Goal: Task Accomplishment & Management: Use online tool/utility

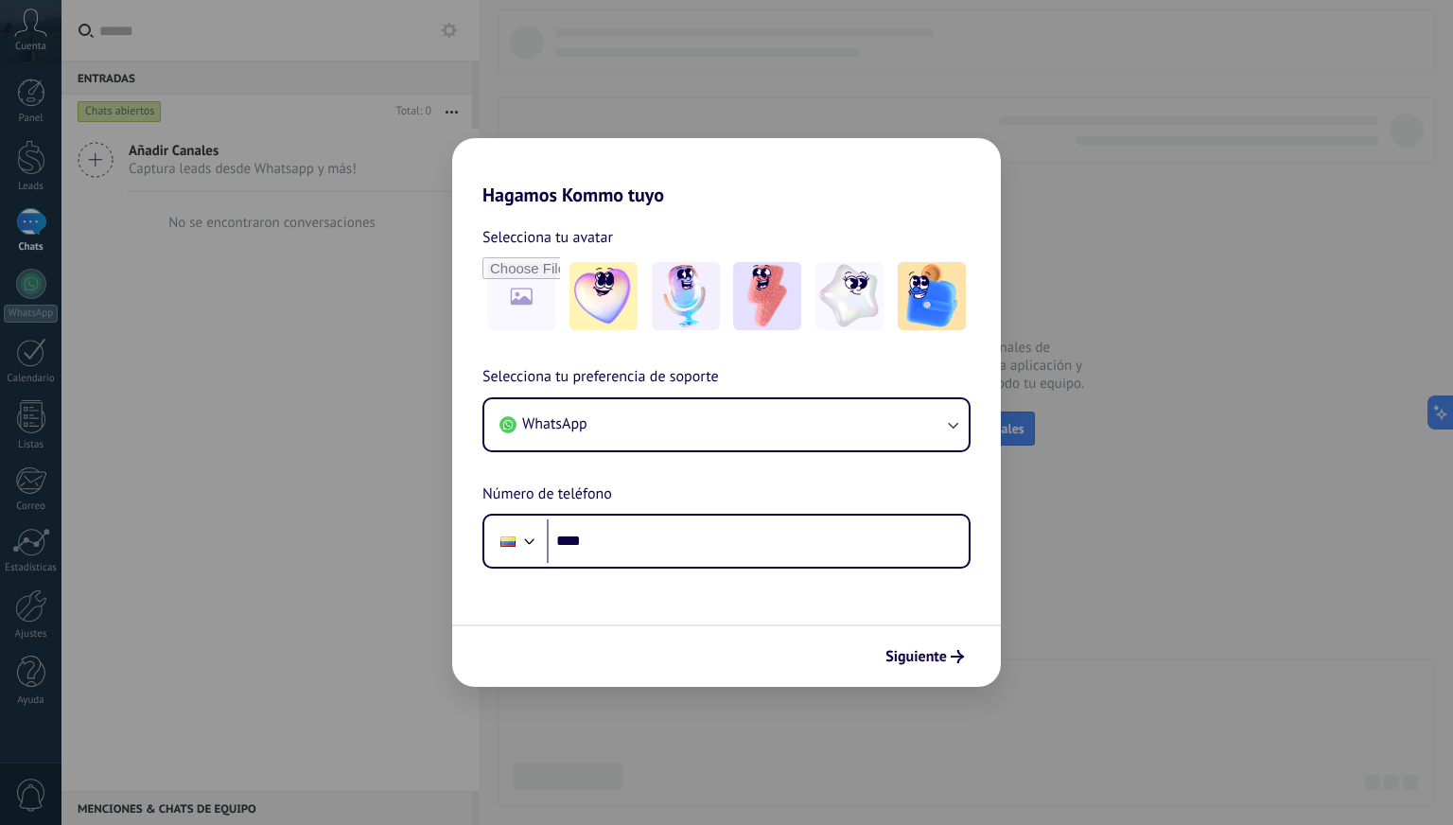
click at [1380, 73] on div "Hagamos Kommo tuyo Selecciona tu avatar Selecciona tu preferencia de soporte Wh…" at bounding box center [726, 412] width 1453 height 825
click at [1389, 56] on div "Hagamos Kommo tuyo Selecciona tu avatar Selecciona tu preferencia de soporte Wh…" at bounding box center [726, 412] width 1453 height 825
click at [1257, 420] on div "Hagamos Kommo tuyo Selecciona tu avatar Selecciona tu preferencia de soporte Wh…" at bounding box center [726, 412] width 1453 height 825
click at [924, 646] on button "Siguiente" at bounding box center [925, 656] width 96 height 32
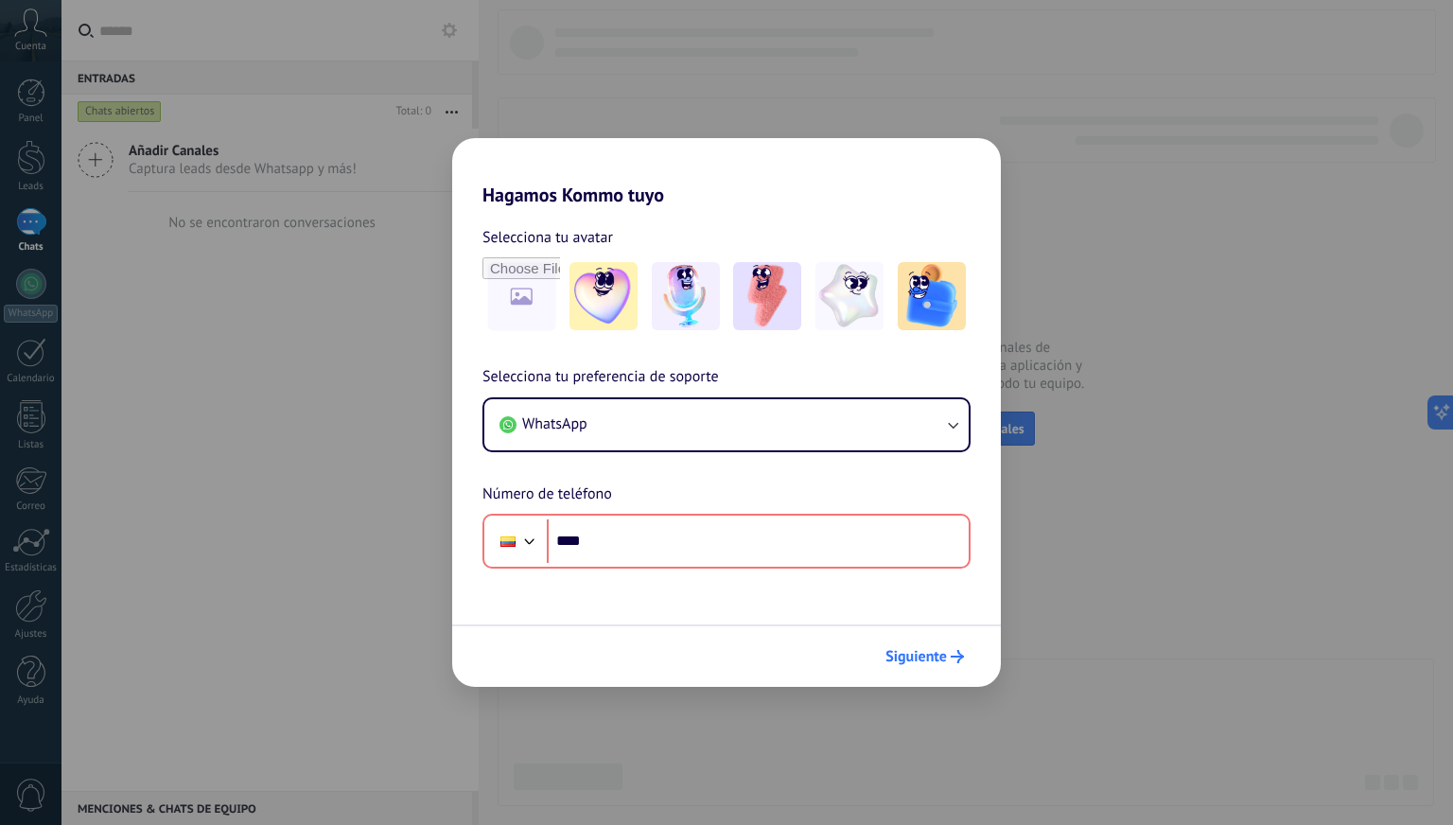
click at [920, 669] on button "Siguiente" at bounding box center [925, 656] width 96 height 32
click at [912, 385] on div "Selecciona tu preferencia de soporte WhatsApp Número de teléfono Phone ****" at bounding box center [726, 466] width 549 height 203
click at [1378, 58] on div "Hagamos Kommo tuyo Selecciona tu avatar Selecciona tu preferencia de soporte Wh…" at bounding box center [726, 412] width 1453 height 825
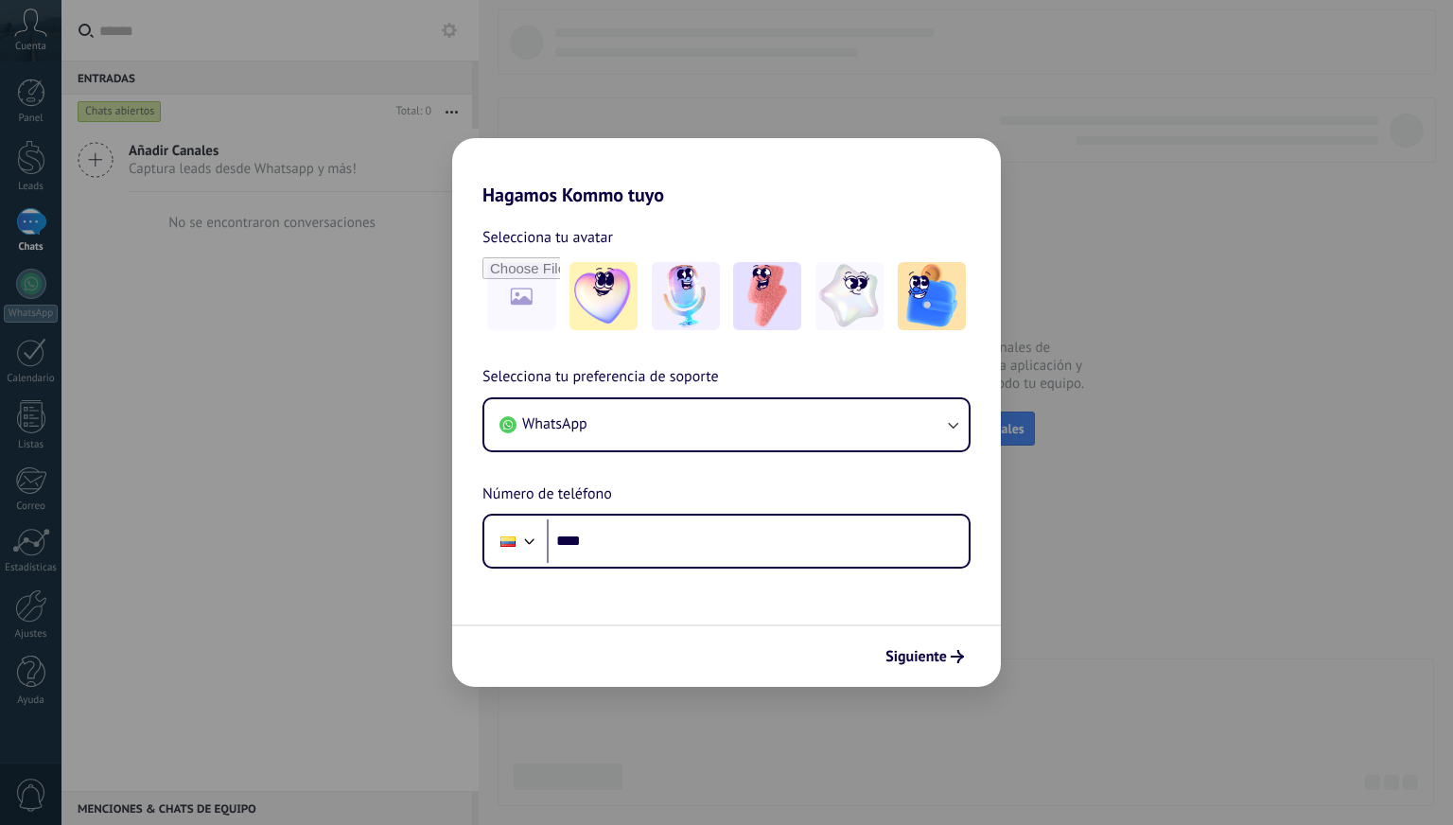
drag, startPoint x: 908, startPoint y: 653, endPoint x: 1443, endPoint y: 606, distance: 537.3
click at [908, 653] on span "Siguiente" at bounding box center [915, 656] width 61 height 13
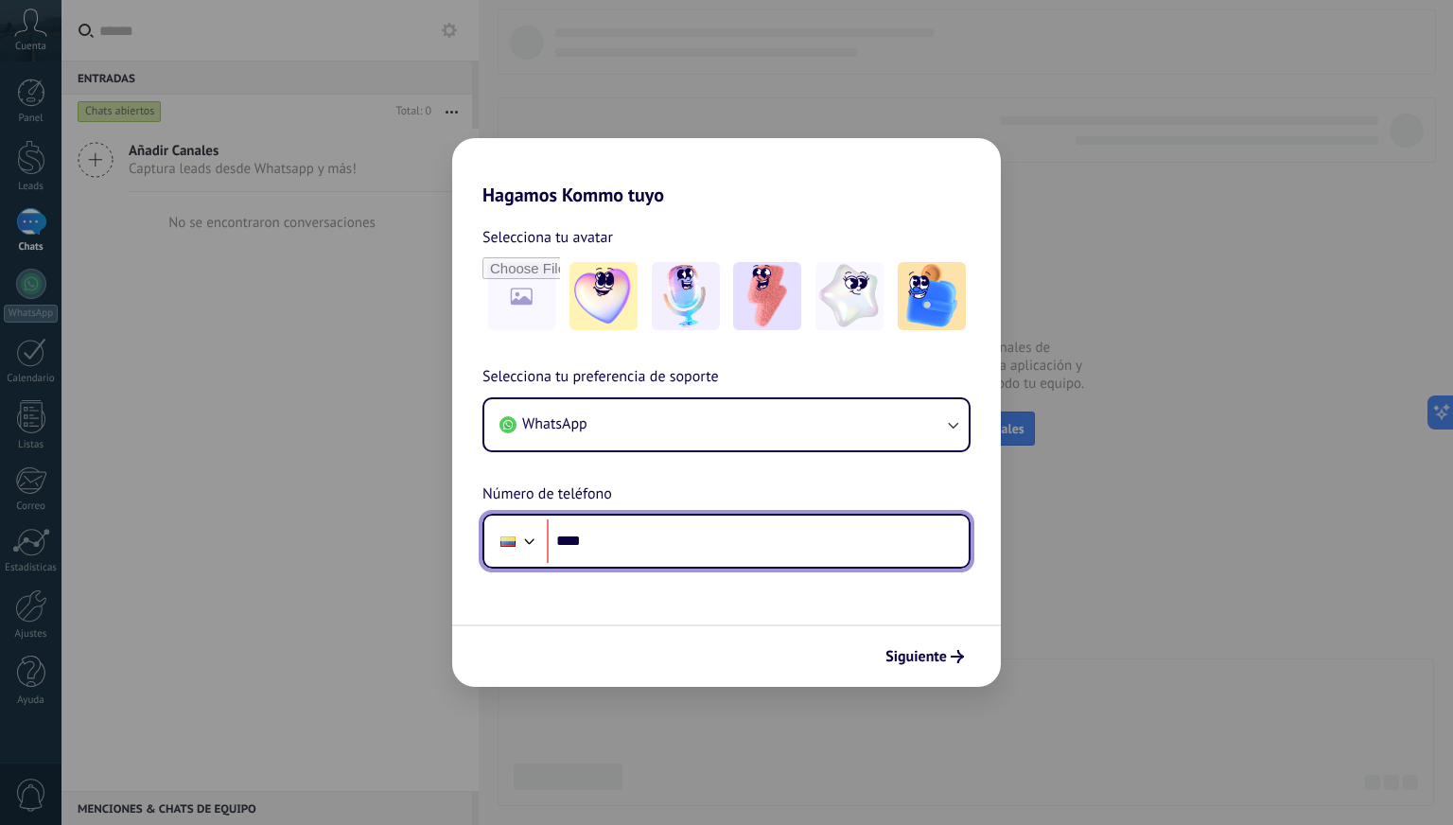
click at [651, 527] on input "****" at bounding box center [758, 541] width 422 height 44
click at [668, 538] on input "****" at bounding box center [758, 541] width 422 height 44
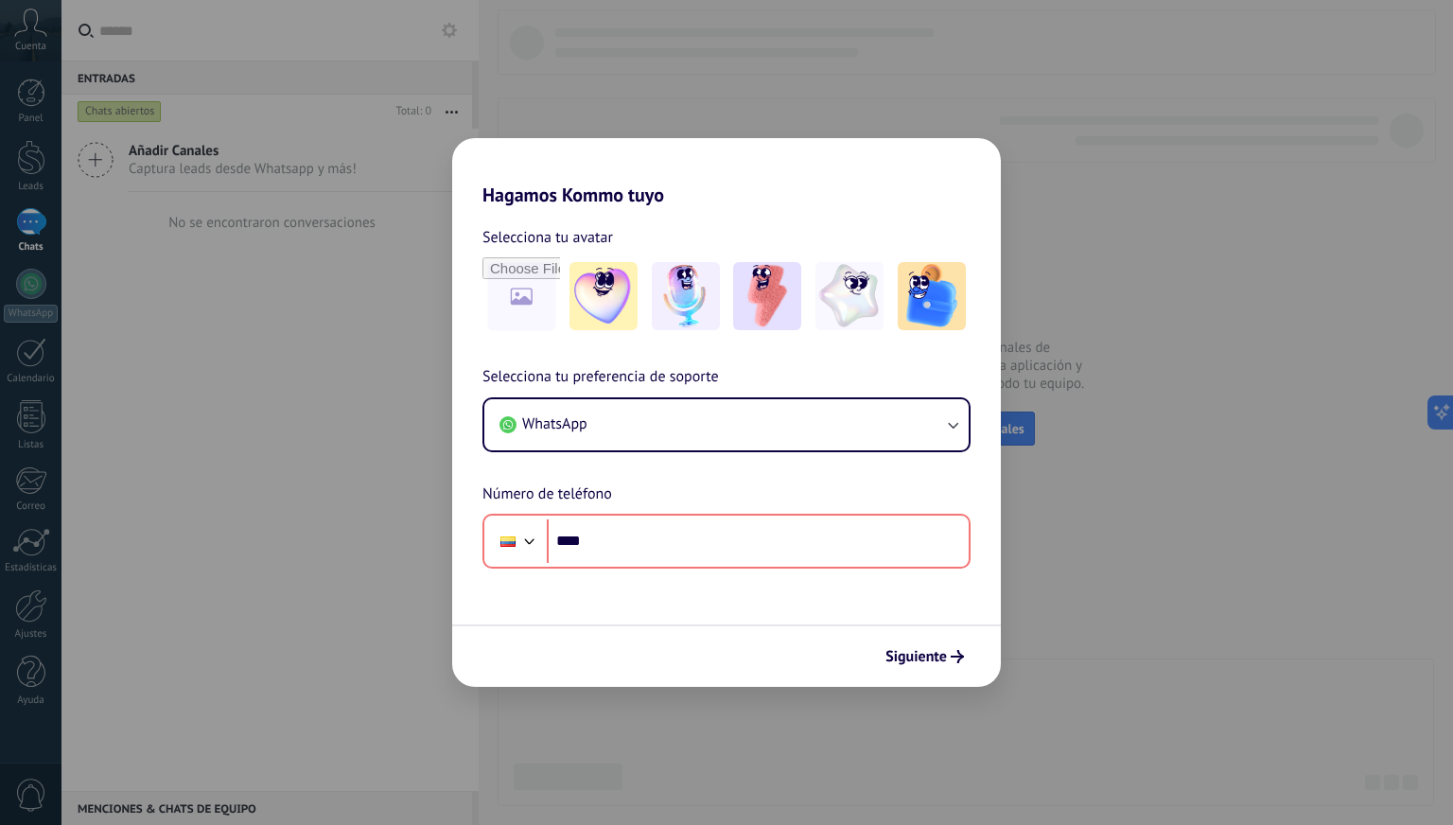
click at [136, 160] on div "Hagamos Kommo tuyo Selecciona tu avatar Selecciona tu preferencia de soporte Wh…" at bounding box center [726, 412] width 1453 height 825
drag, startPoint x: 620, startPoint y: 502, endPoint x: 609, endPoint y: 532, distance: 32.3
click at [619, 508] on div "Selecciona tu preferencia de soporte WhatsApp Número de teléfono Phone ****" at bounding box center [726, 466] width 549 height 203
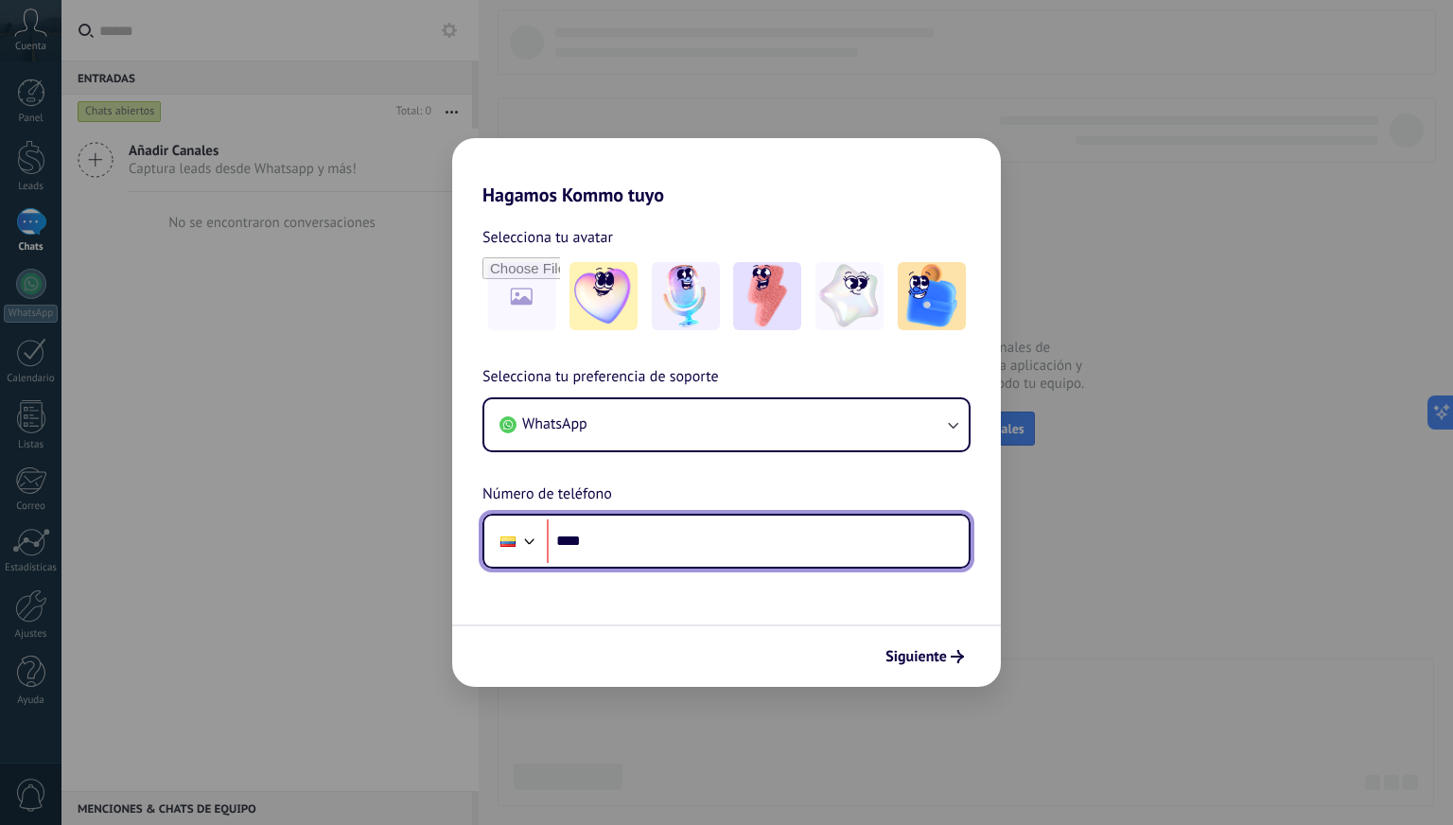
click at [609, 532] on input "****" at bounding box center [758, 541] width 422 height 44
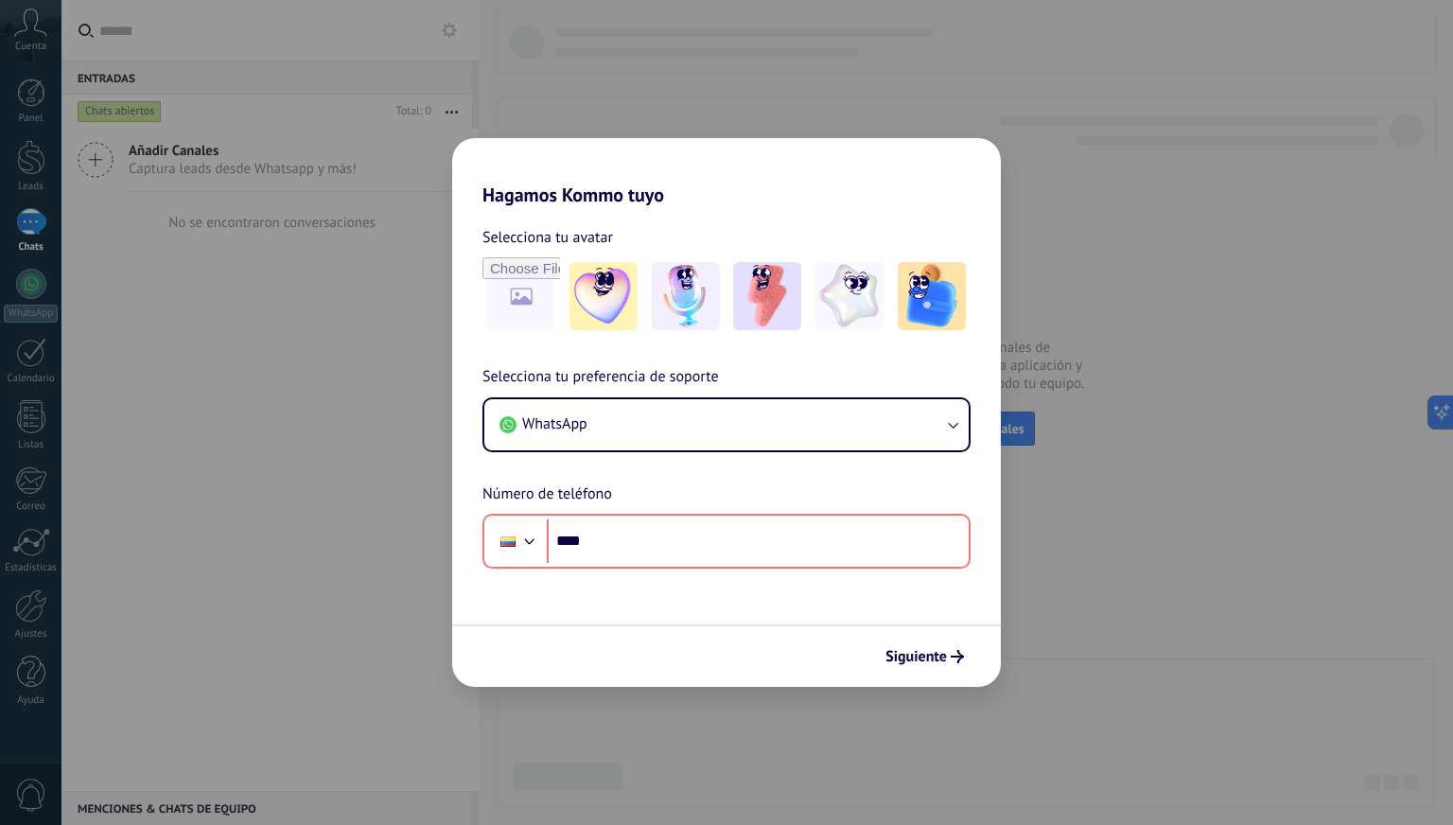
click at [181, 446] on div "Hagamos Kommo tuyo Selecciona tu avatar Selecciona tu preferencia de soporte Wh…" at bounding box center [726, 412] width 1453 height 825
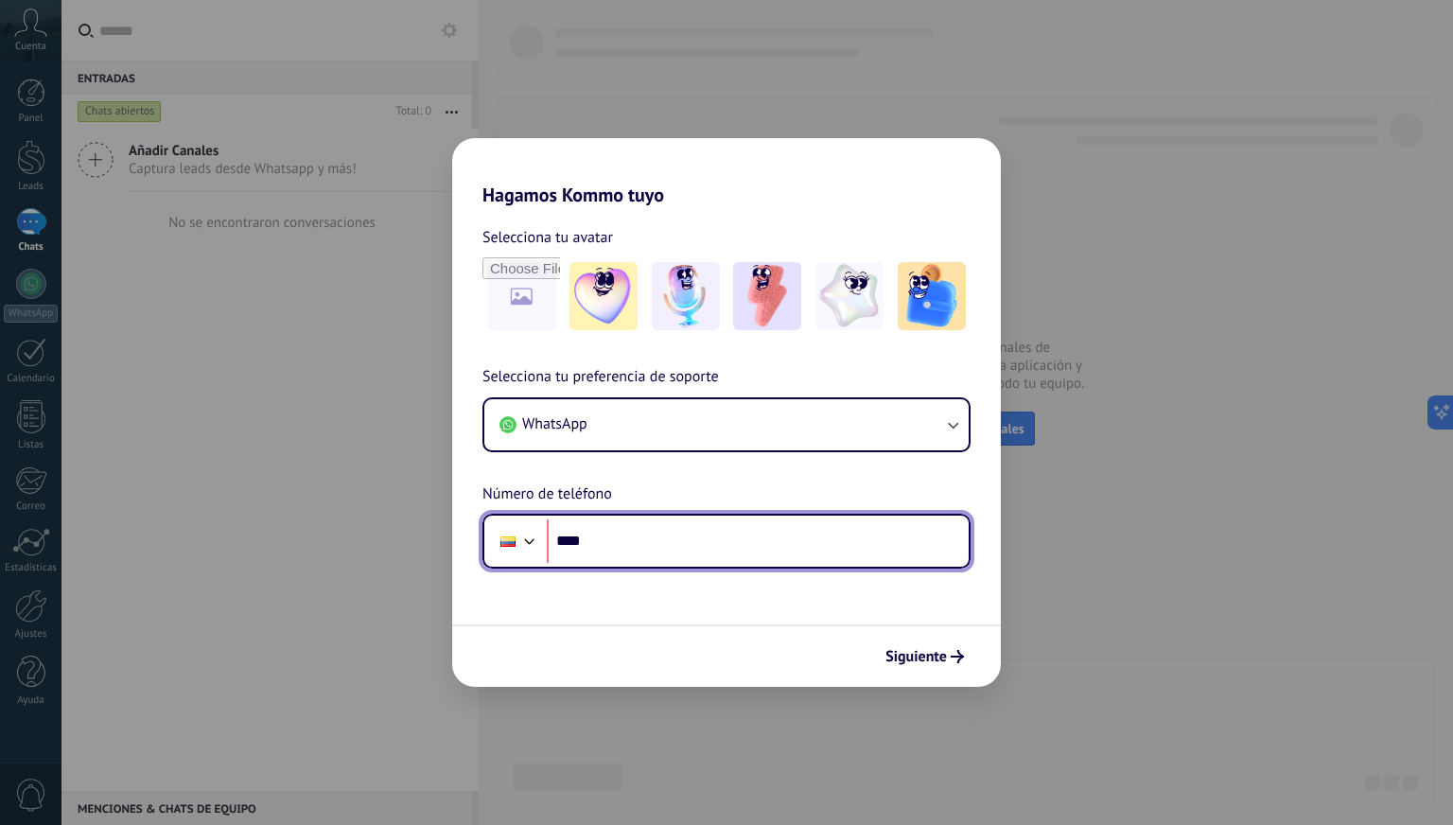
click at [613, 538] on input "****" at bounding box center [758, 541] width 422 height 44
type input "**********"
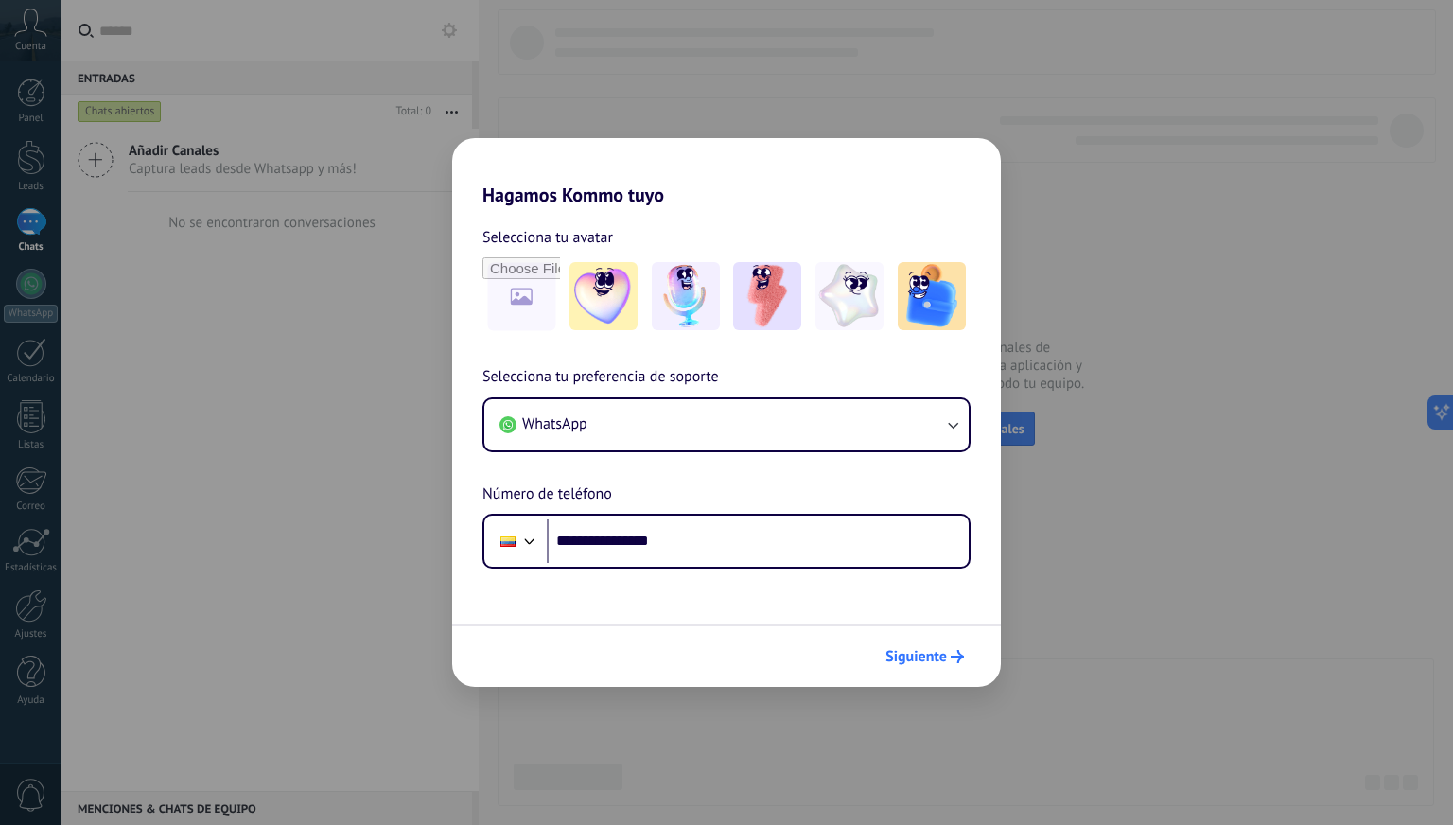
click at [927, 650] on span "Siguiente" at bounding box center [915, 656] width 61 height 13
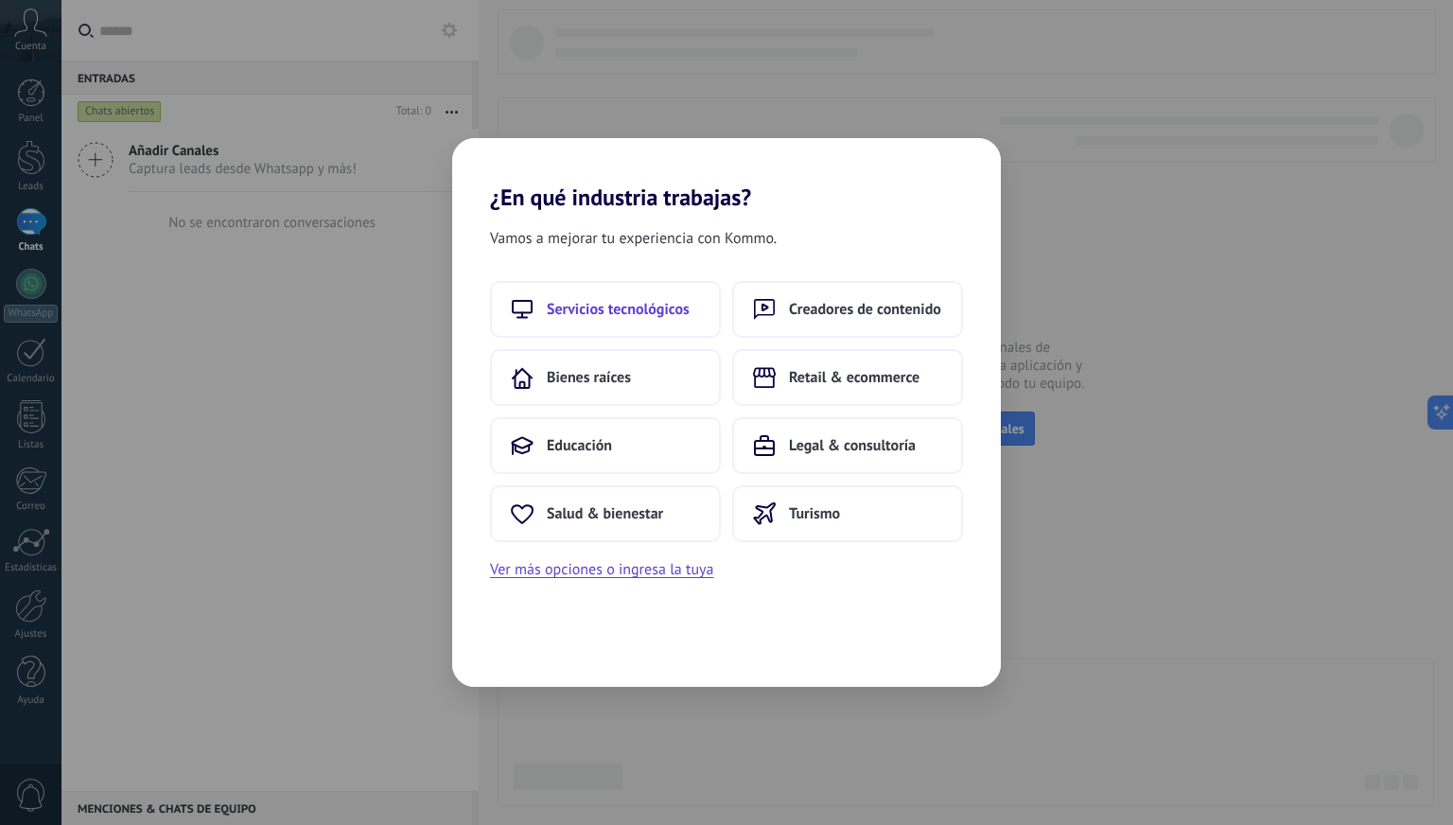
click at [631, 314] on span "Servicios tecnológicos" at bounding box center [618, 309] width 143 height 19
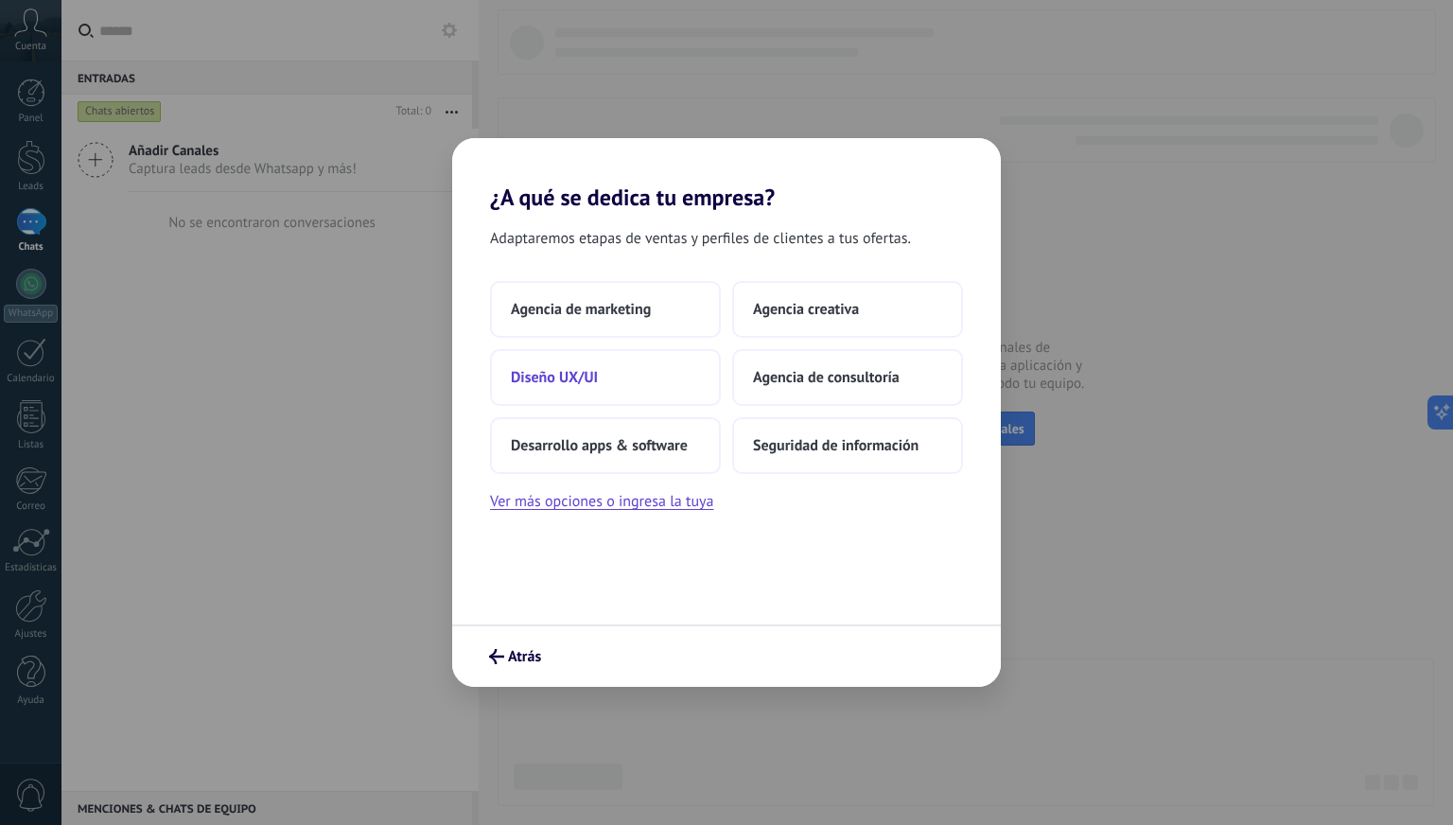
drag, startPoint x: 560, startPoint y: 315, endPoint x: 563, endPoint y: 357, distance: 41.7
click at [563, 357] on div "Agencia de marketing Agencia creativa Diseño UX/UI Agencia de consultoría Desar…" at bounding box center [726, 377] width 473 height 193
click at [815, 386] on button "Agencia de consultoría" at bounding box center [847, 377] width 231 height 57
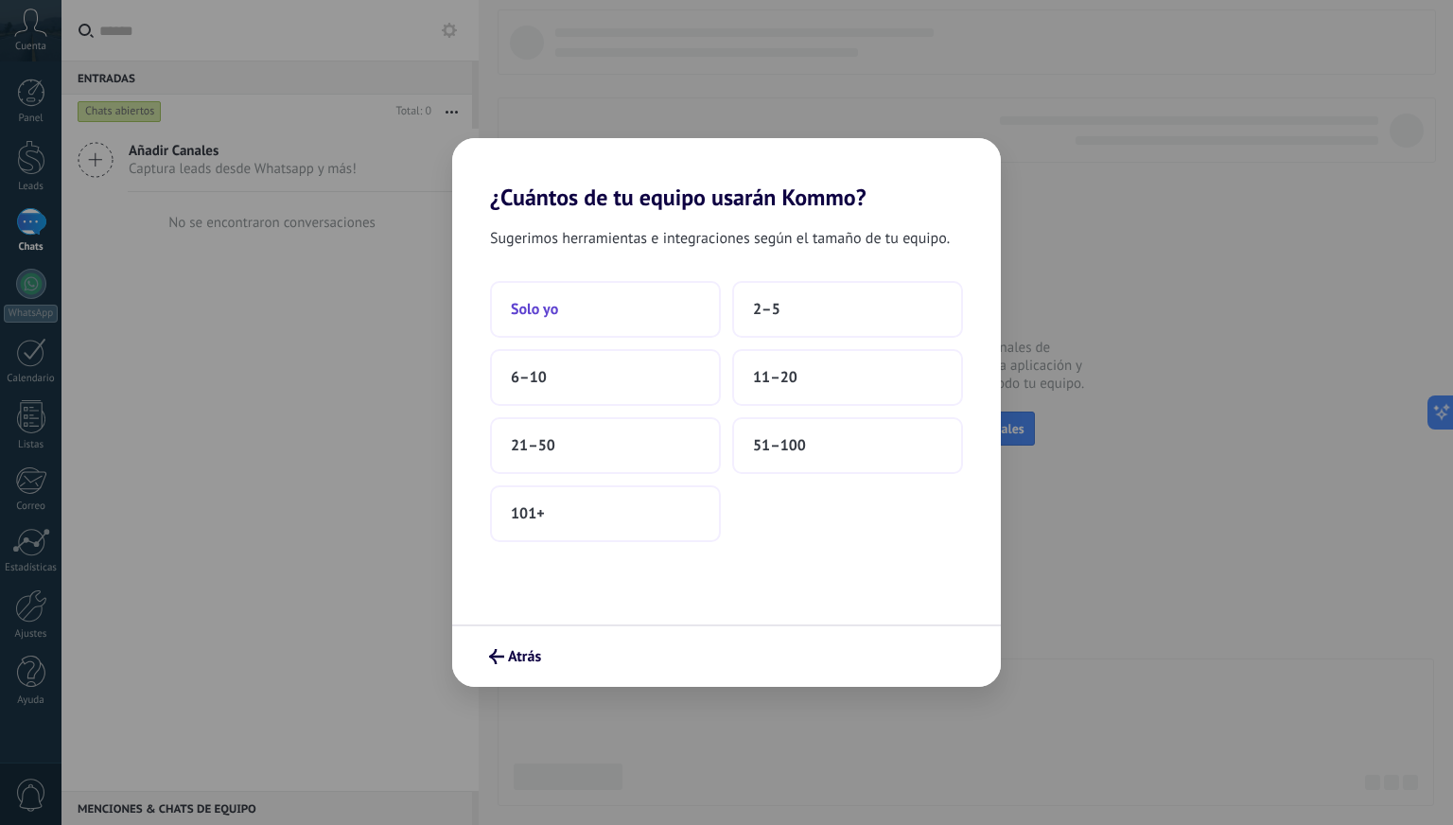
click at [564, 305] on button "Solo yo" at bounding box center [605, 309] width 231 height 57
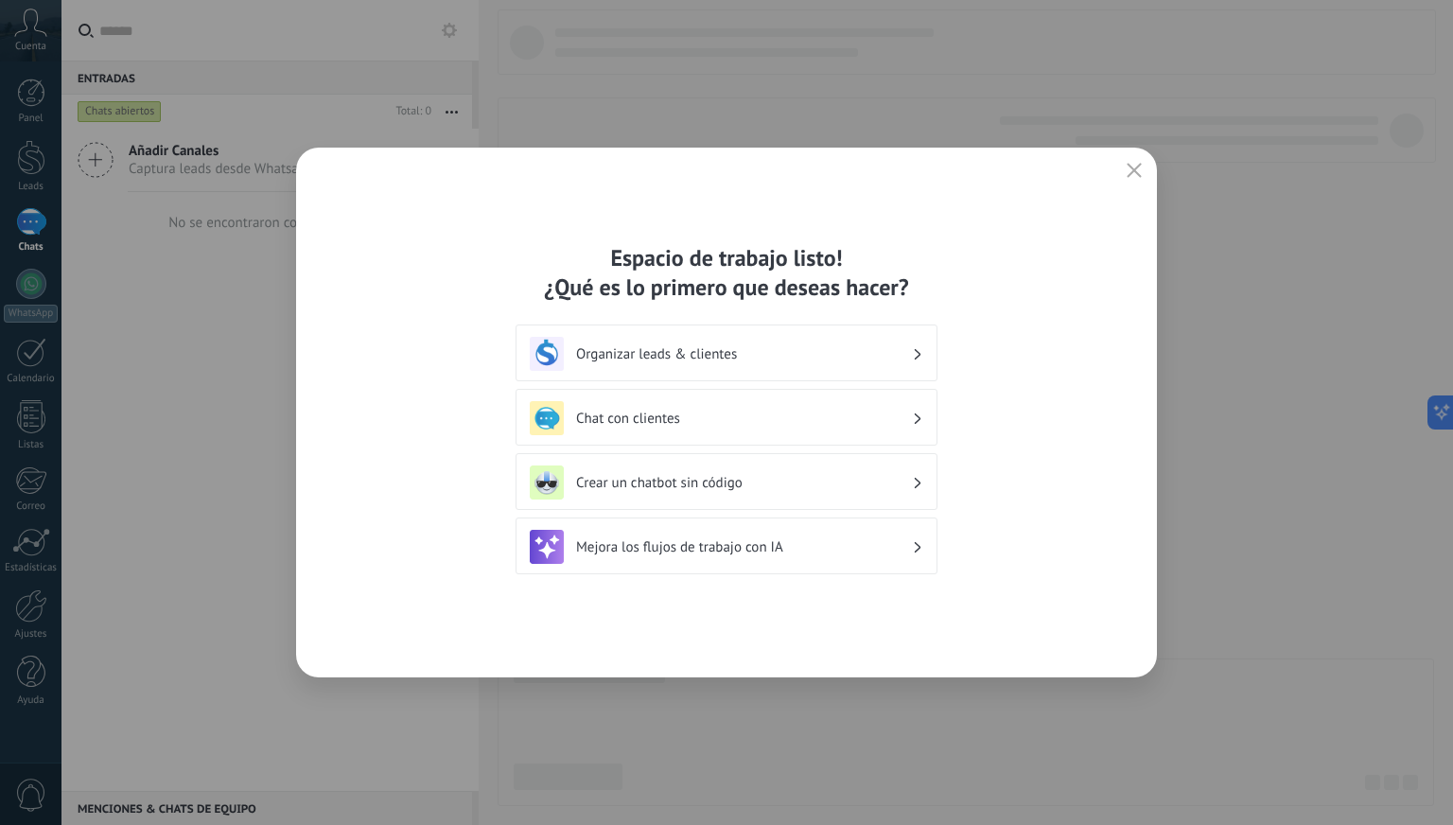
click at [692, 409] on h3 "Chat con clientes" at bounding box center [744, 418] width 336 height 18
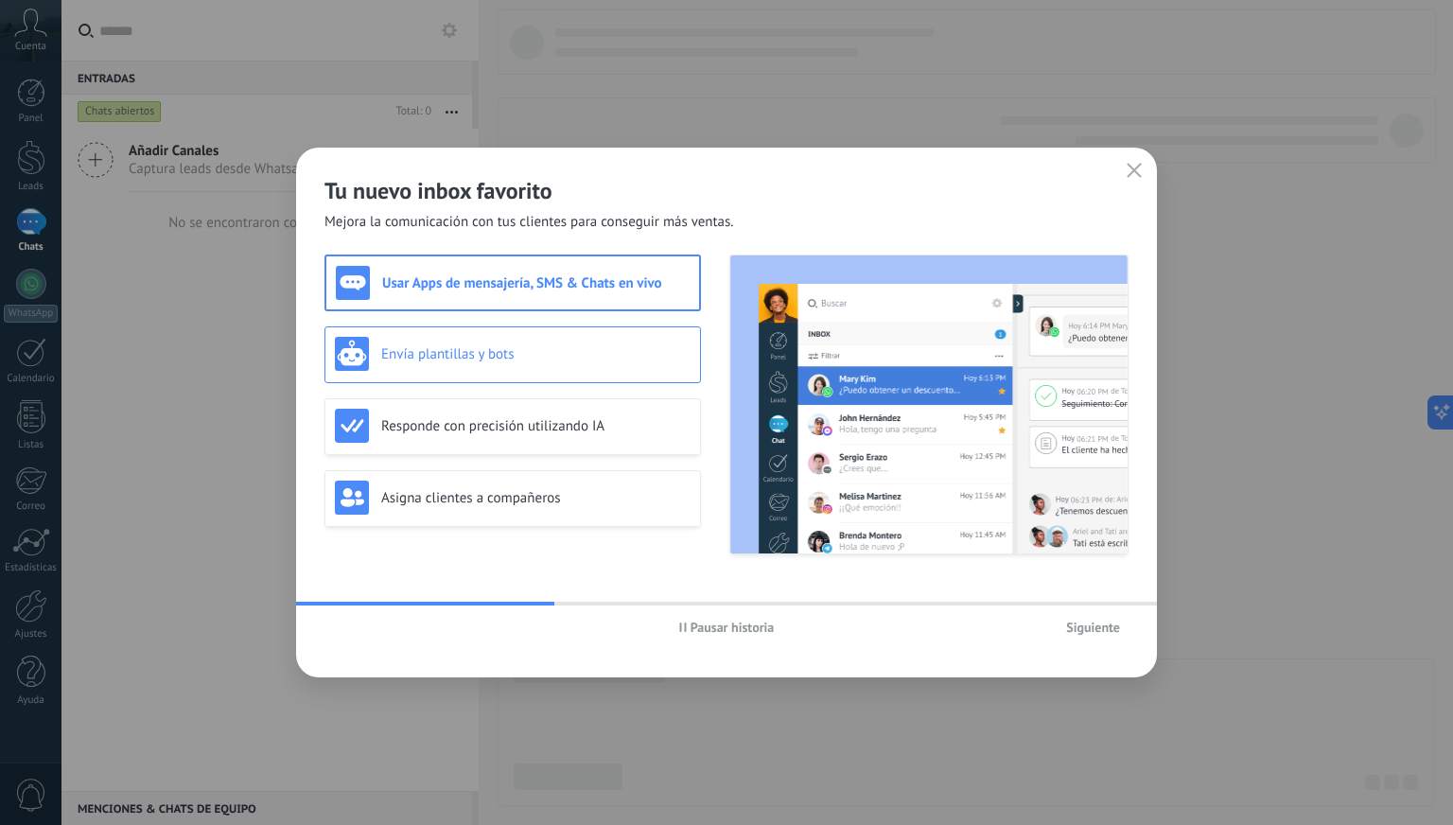
click at [549, 358] on h3 "Envía plantillas y bots" at bounding box center [535, 354] width 309 height 18
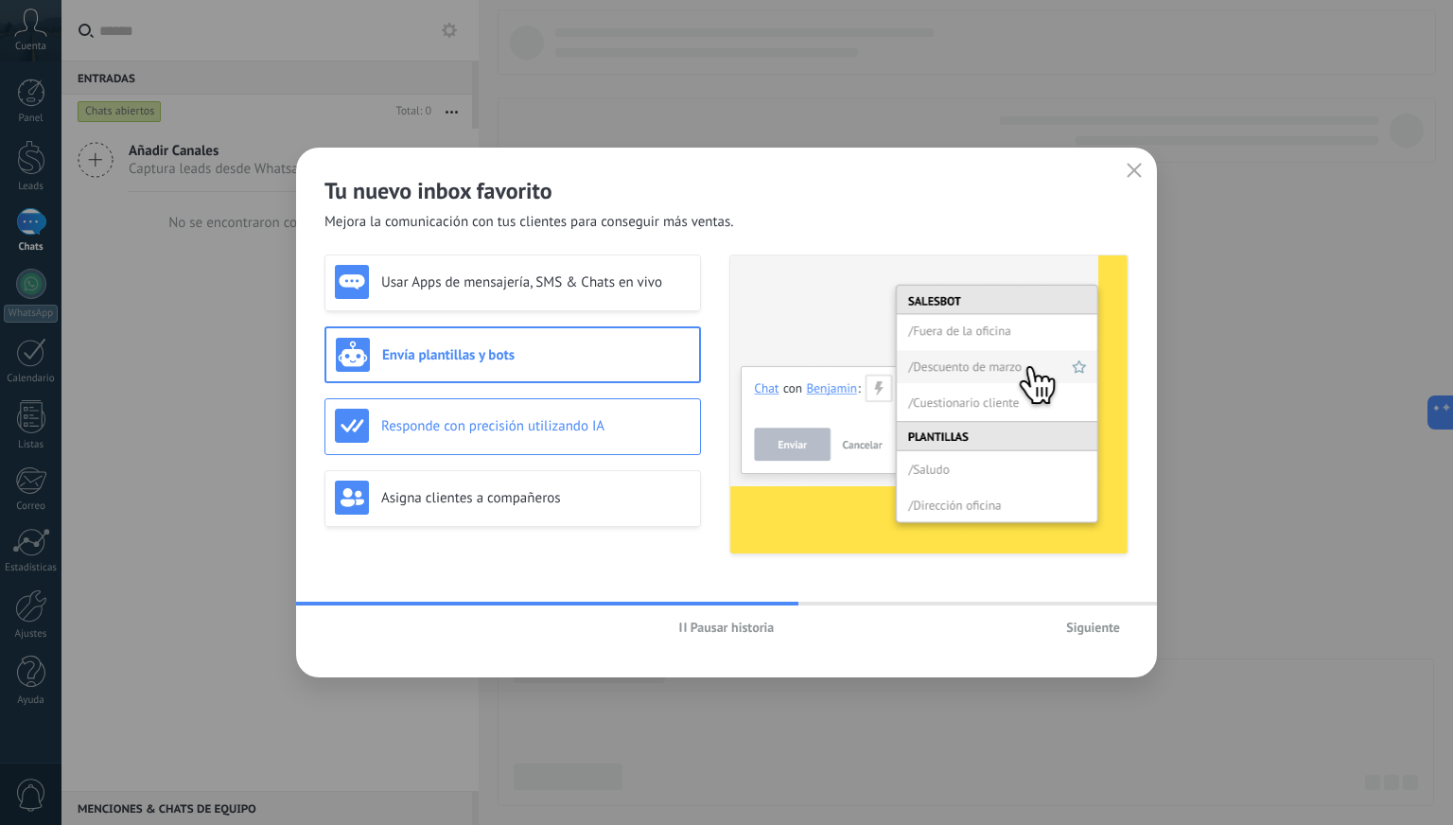
click at [431, 436] on div "Responde con precisión utilizando IA" at bounding box center [513, 426] width 356 height 34
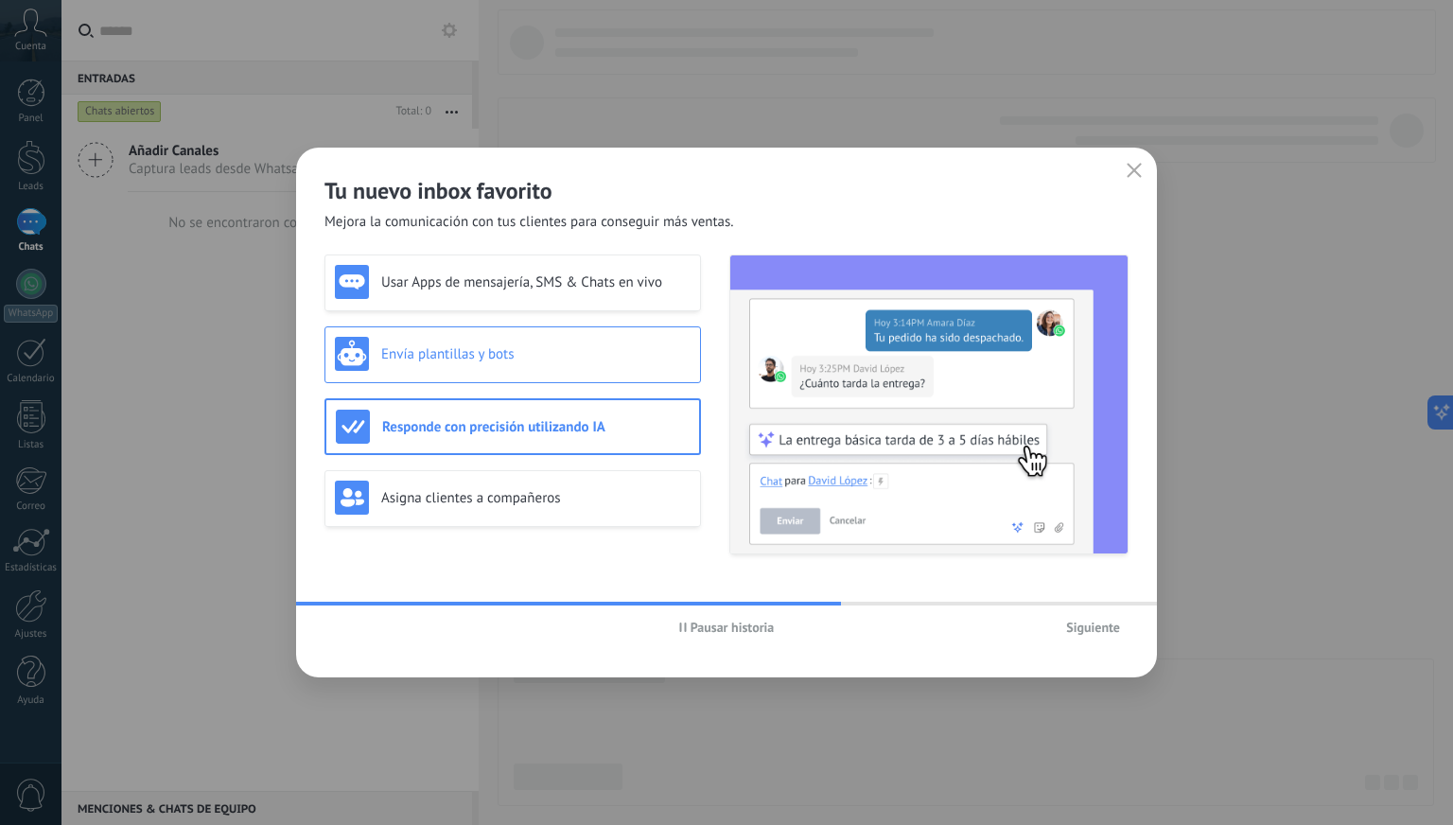
click at [439, 349] on h3 "Envía plantillas y bots" at bounding box center [535, 354] width 309 height 18
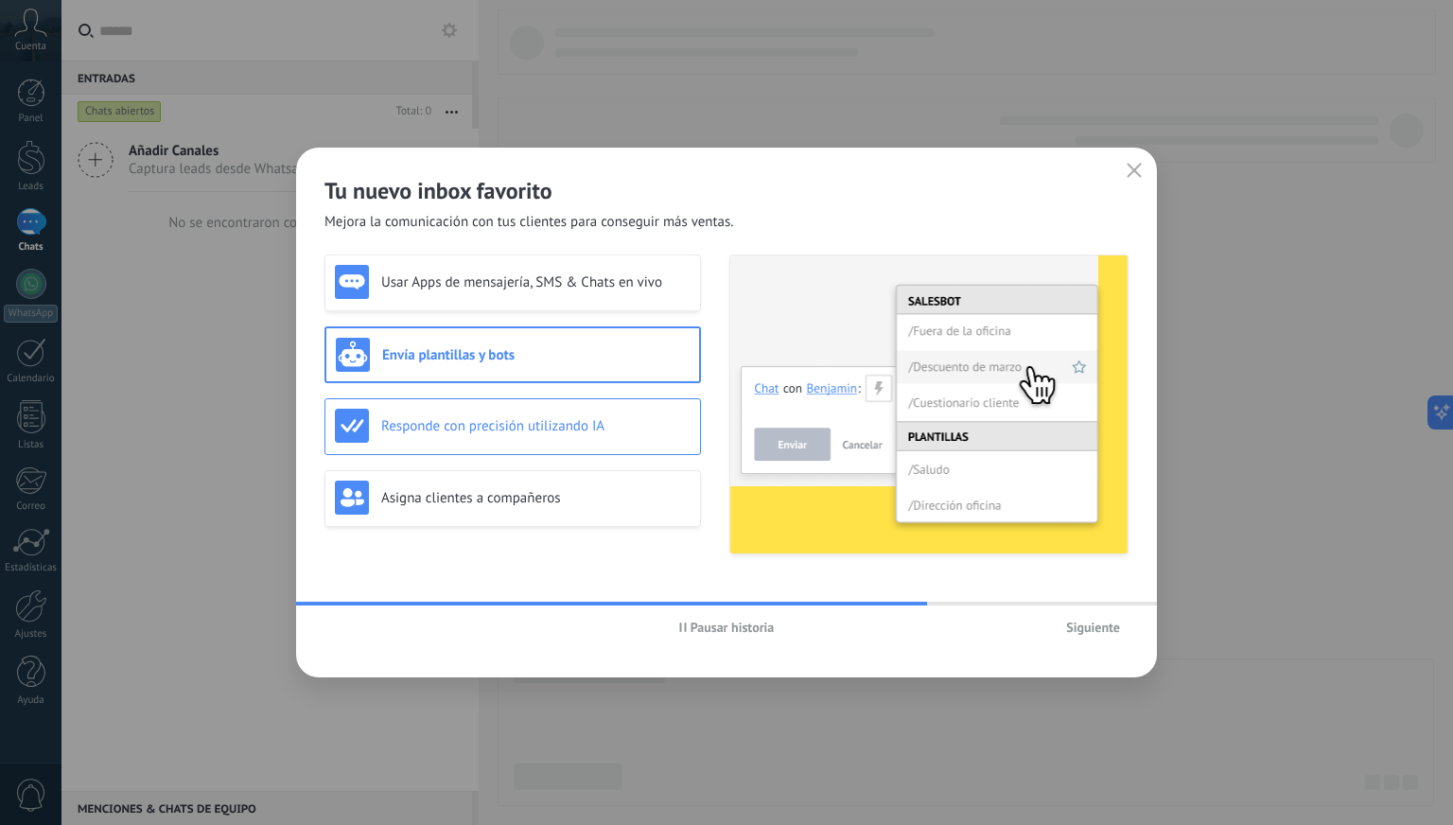
click at [449, 418] on h3 "Responde con precisión utilizando IA" at bounding box center [535, 426] width 309 height 18
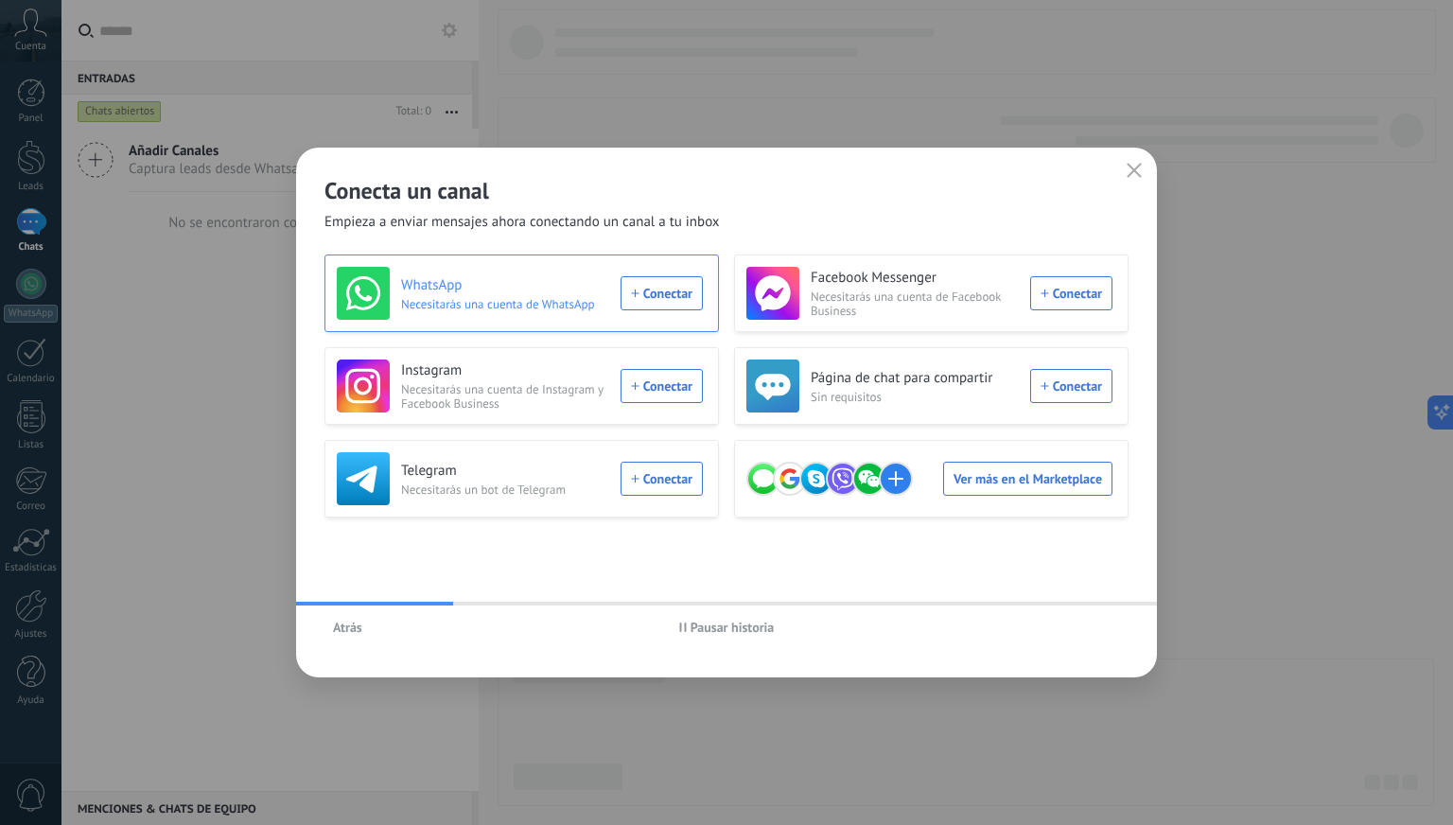
click at [670, 287] on div "WhatsApp Necesitarás una cuenta de WhatsApp Conectar" at bounding box center [520, 293] width 366 height 53
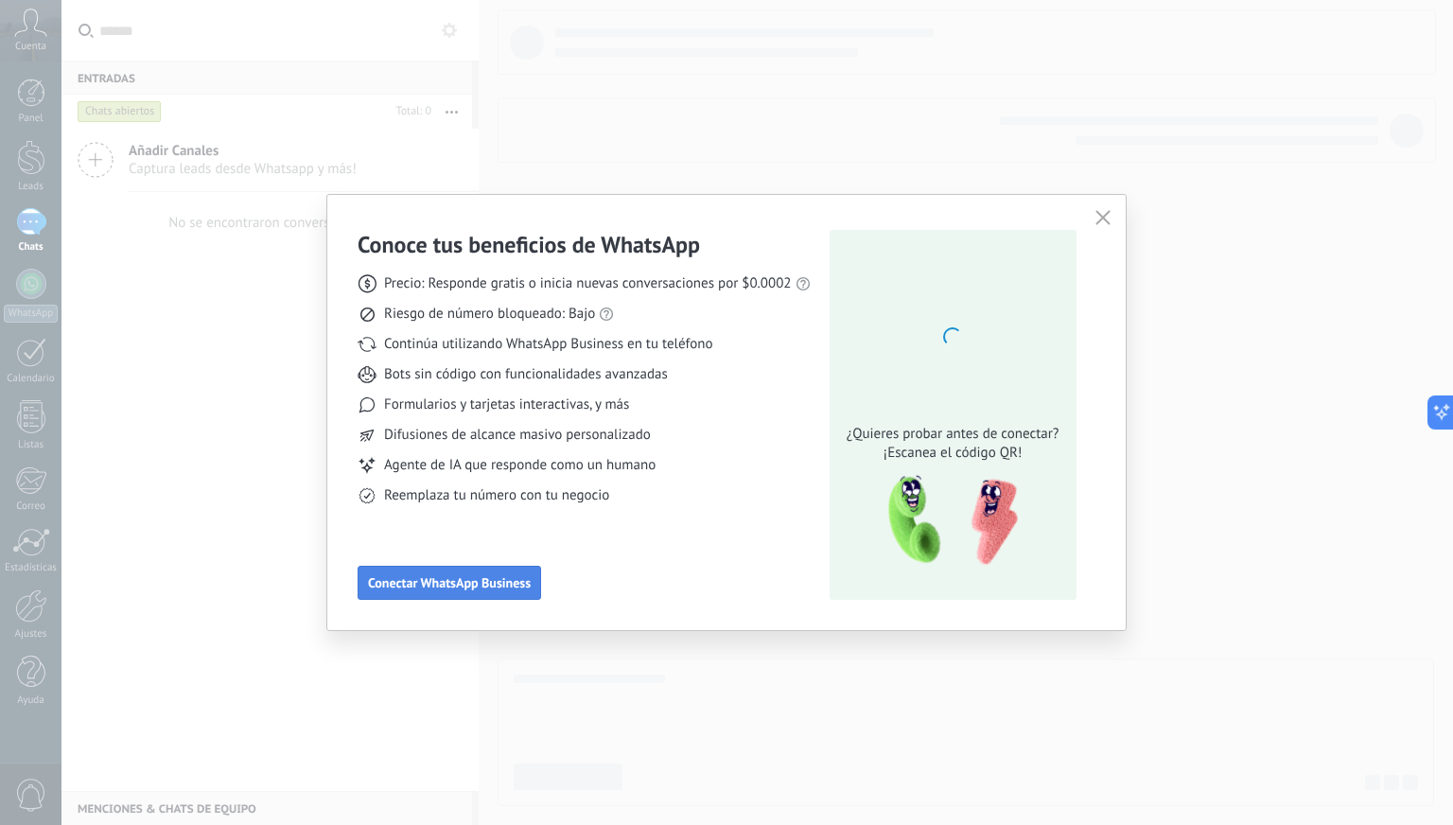
click at [473, 583] on span "Conectar WhatsApp Business" at bounding box center [449, 582] width 163 height 13
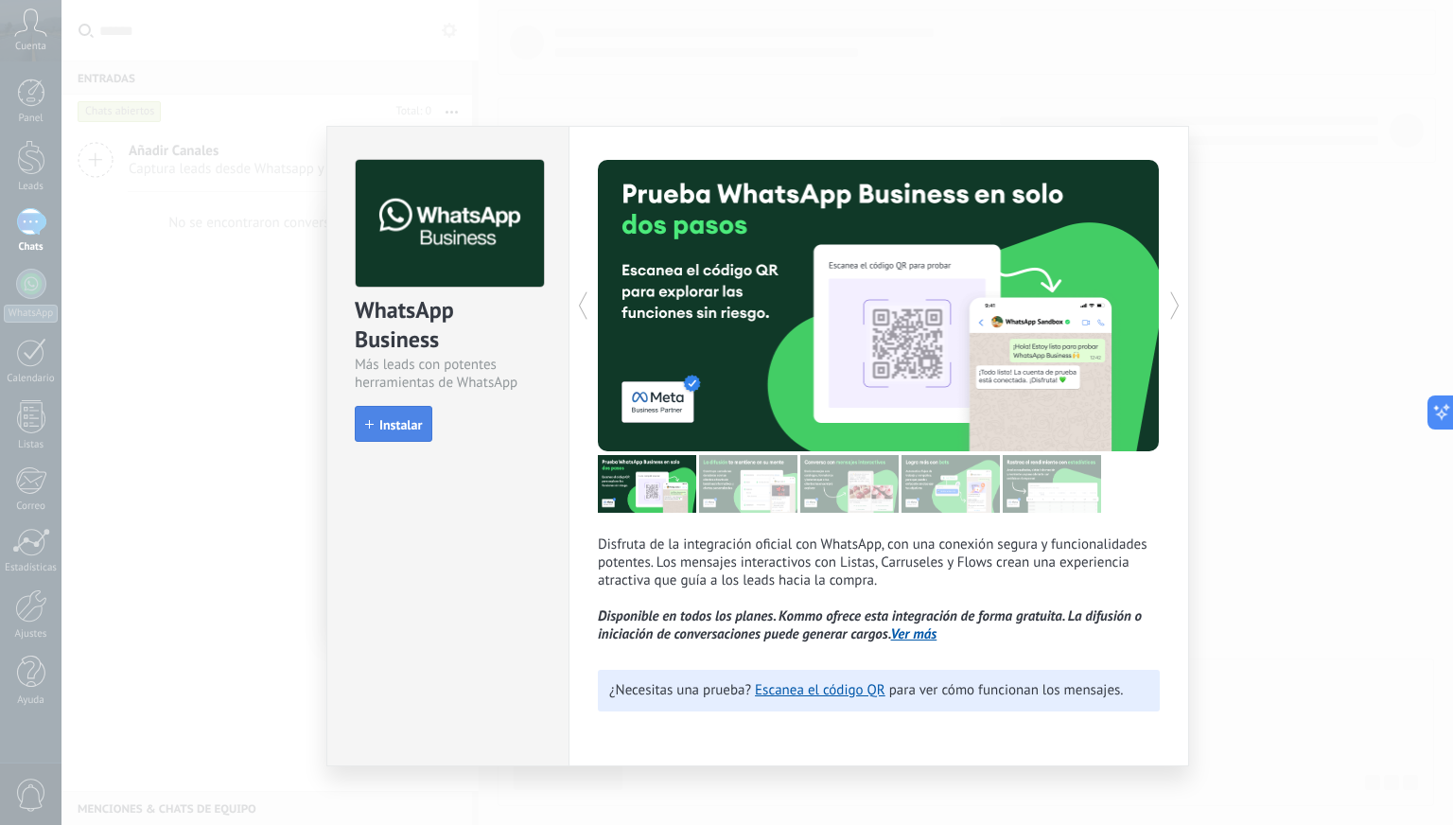
click at [367, 425] on icon "button" at bounding box center [369, 424] width 9 height 9
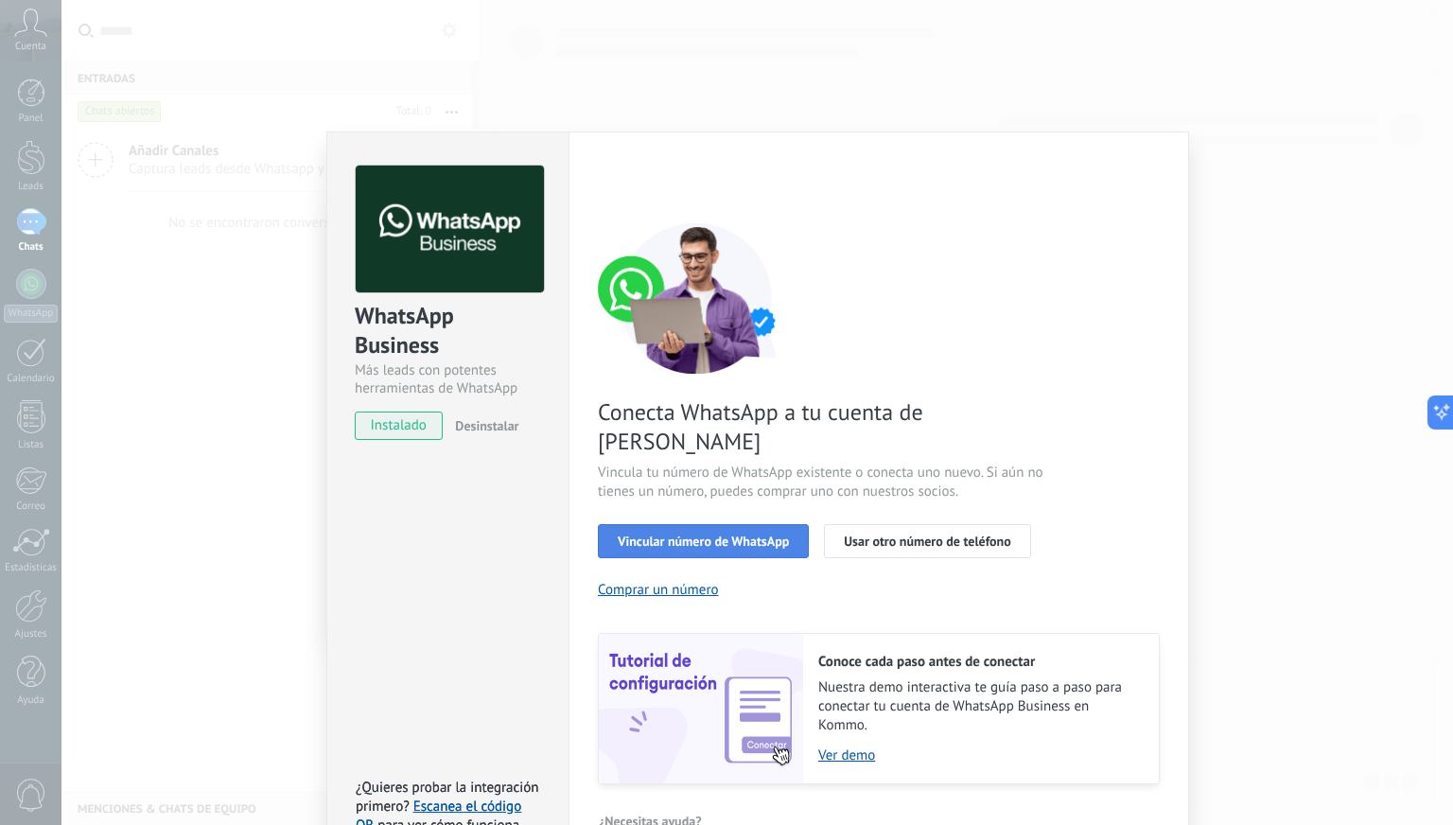
click at [759, 524] on button "Vincular número de WhatsApp" at bounding box center [703, 541] width 211 height 34
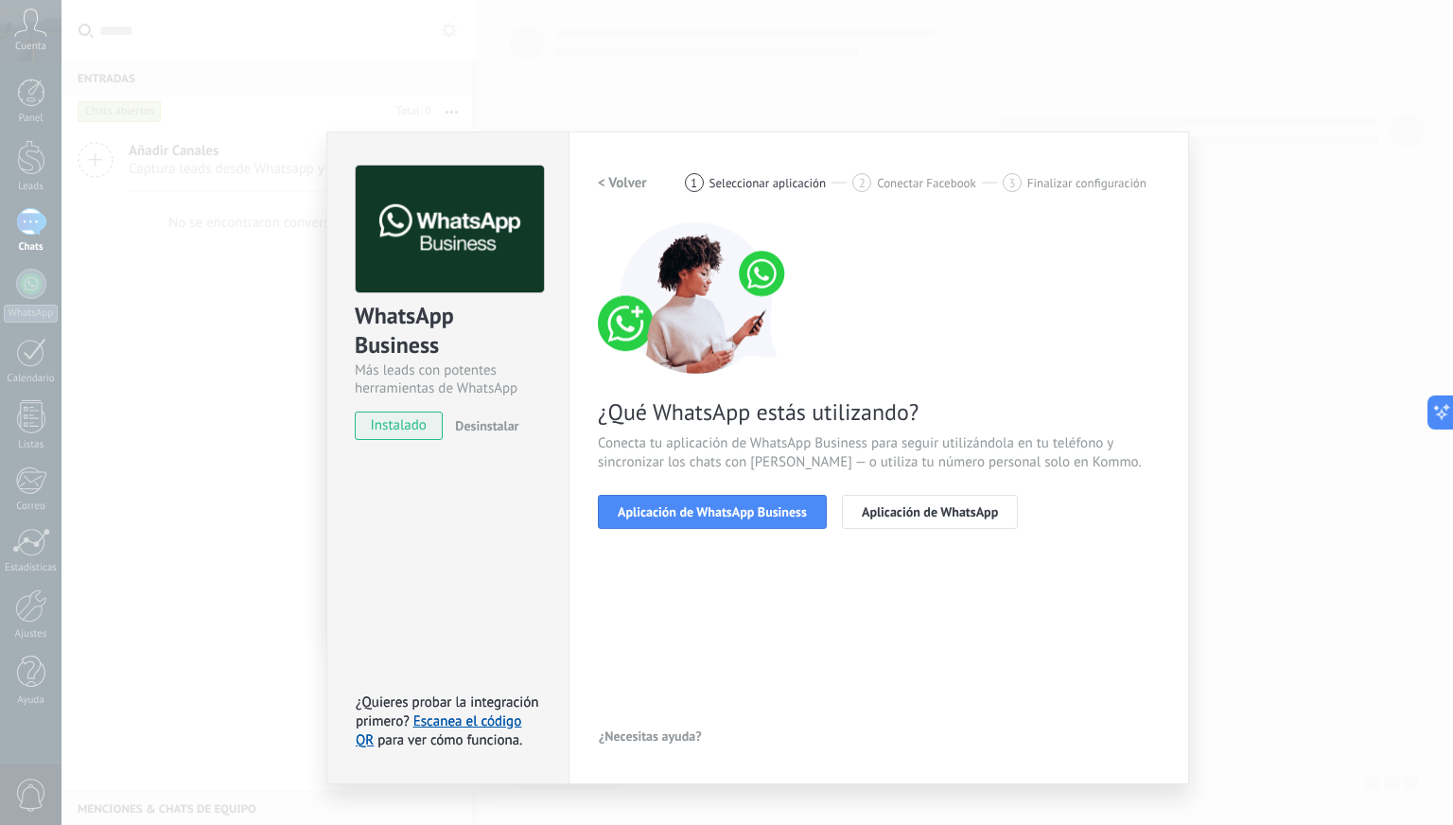
click at [759, 496] on button "Aplicación de WhatsApp Business" at bounding box center [712, 512] width 229 height 34
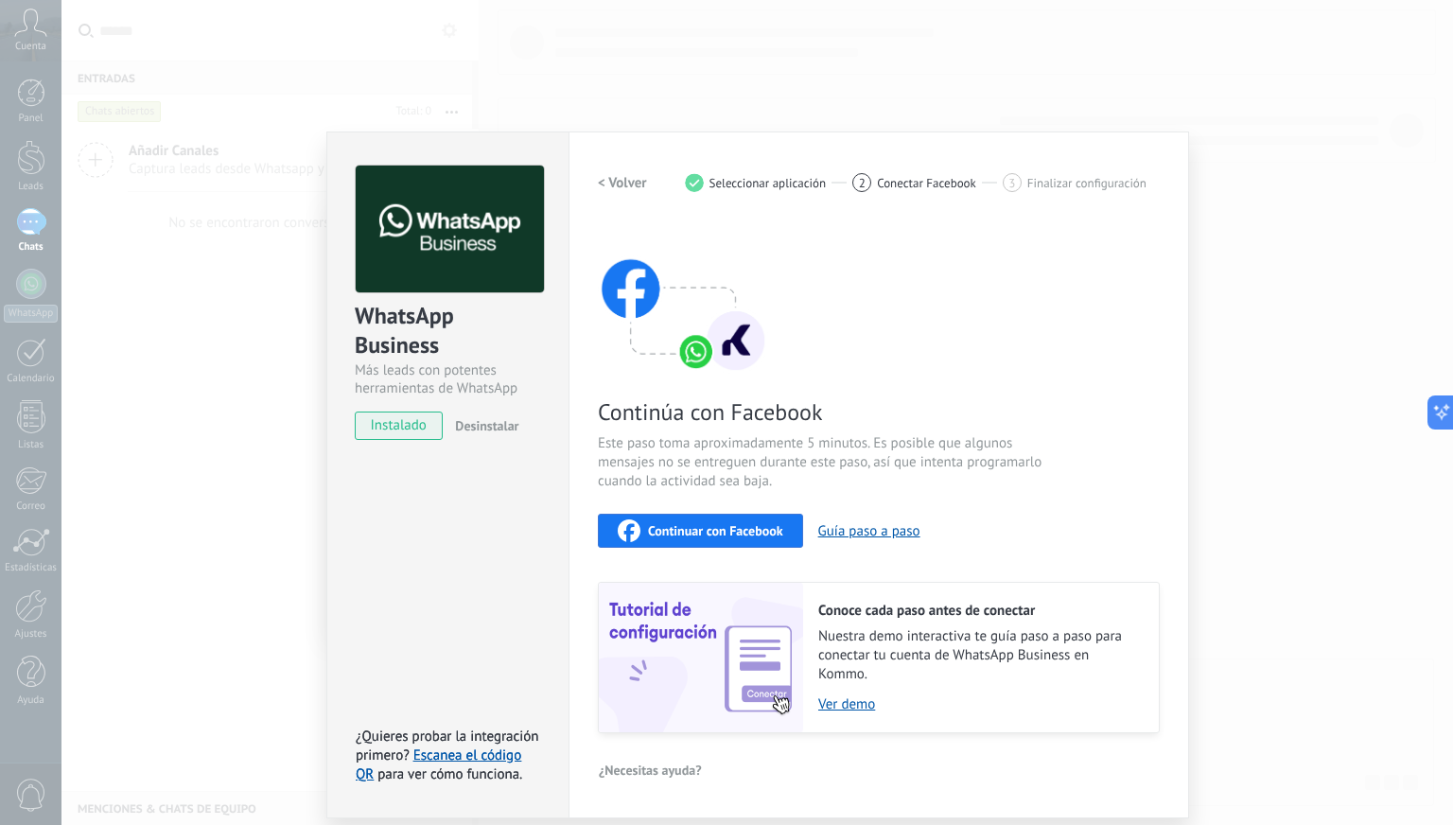
click at [749, 524] on span "Continuar con Facebook" at bounding box center [715, 530] width 135 height 13
click at [154, 146] on div "WhatsApp Business Más leads con potentes herramientas de WhatsApp instalado Des…" at bounding box center [756, 412] width 1391 height 825
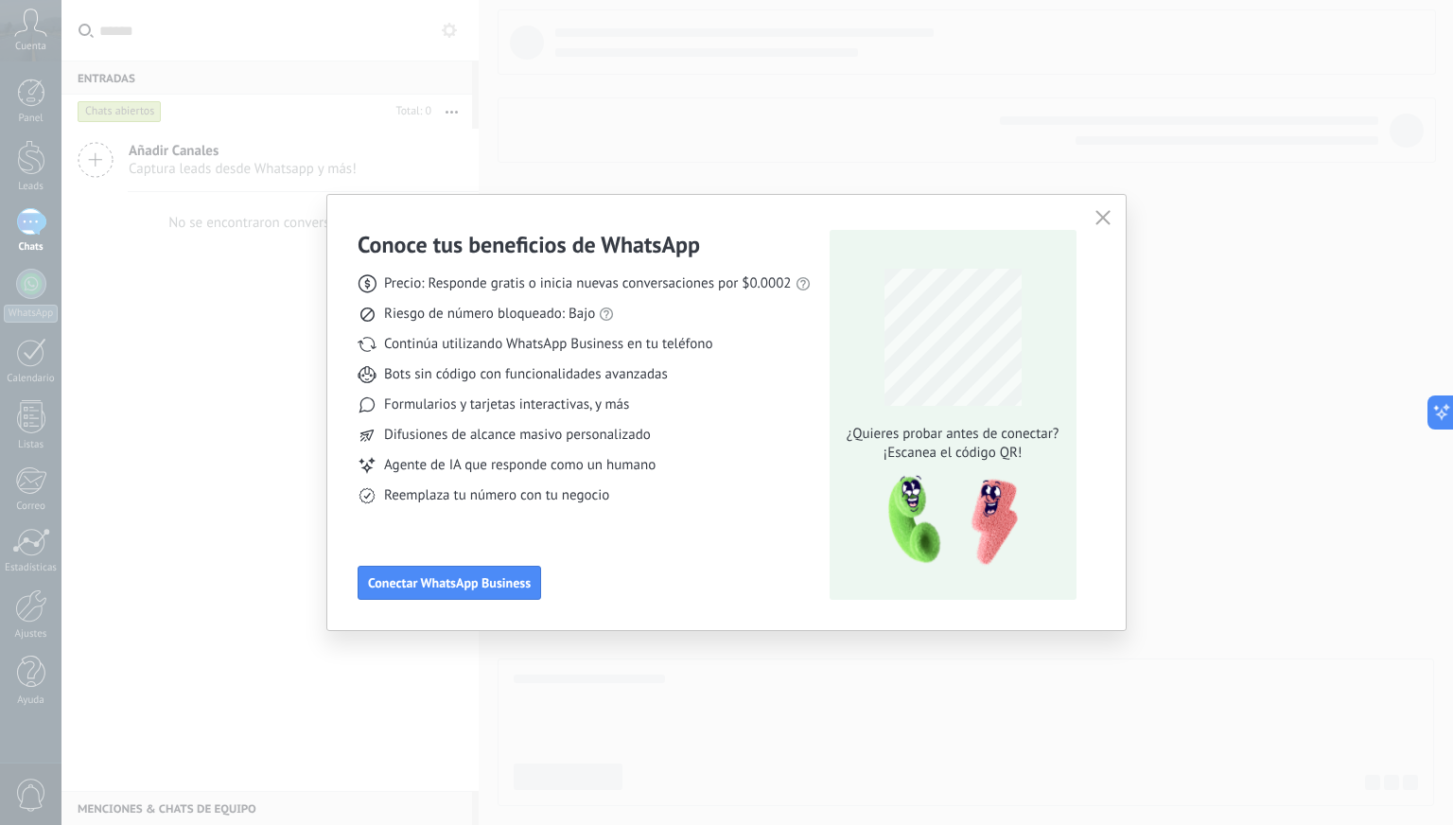
click at [269, 357] on div "Conoce tus beneficios de WhatsApp Precio: Responde gratis o inicia nuevas conve…" at bounding box center [726, 412] width 1453 height 825
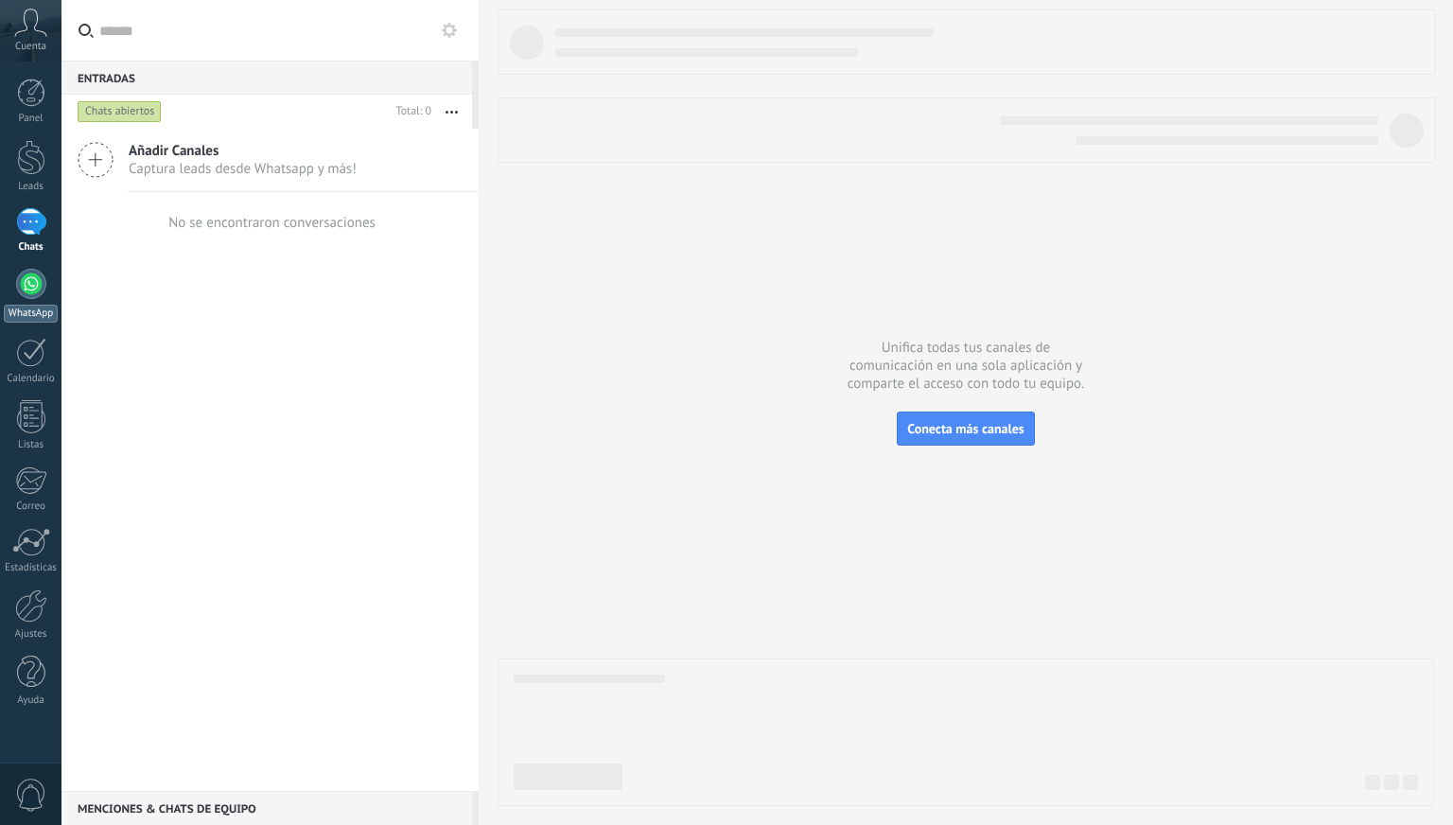
click at [24, 288] on div at bounding box center [31, 284] width 30 height 30
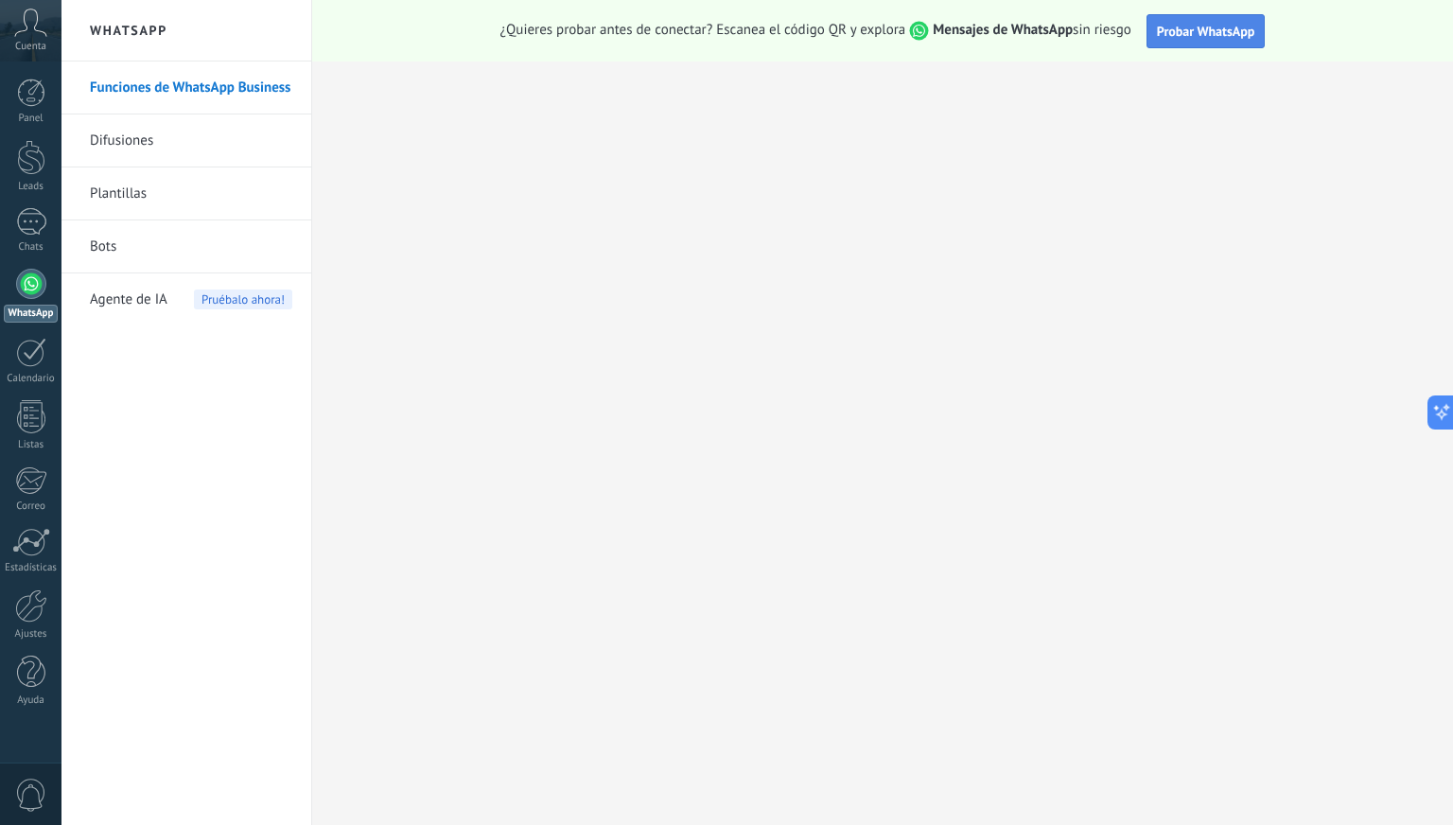
click at [1190, 26] on span "Probar WhatsApp" at bounding box center [1206, 31] width 98 height 17
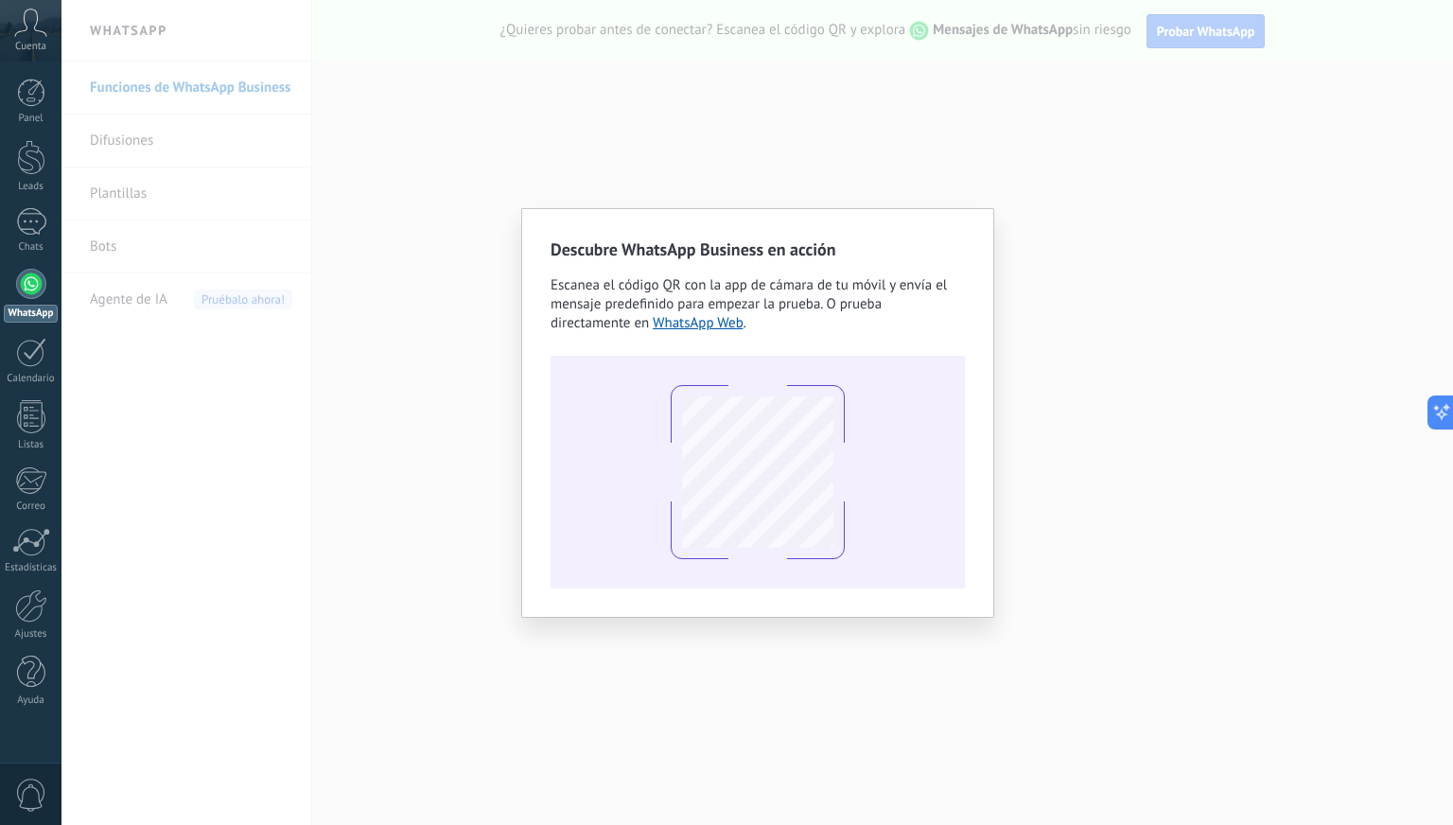
click at [453, 371] on div "Descubre WhatsApp Business en acción Escanea el código QR con la app de cámara …" at bounding box center [756, 412] width 1391 height 825
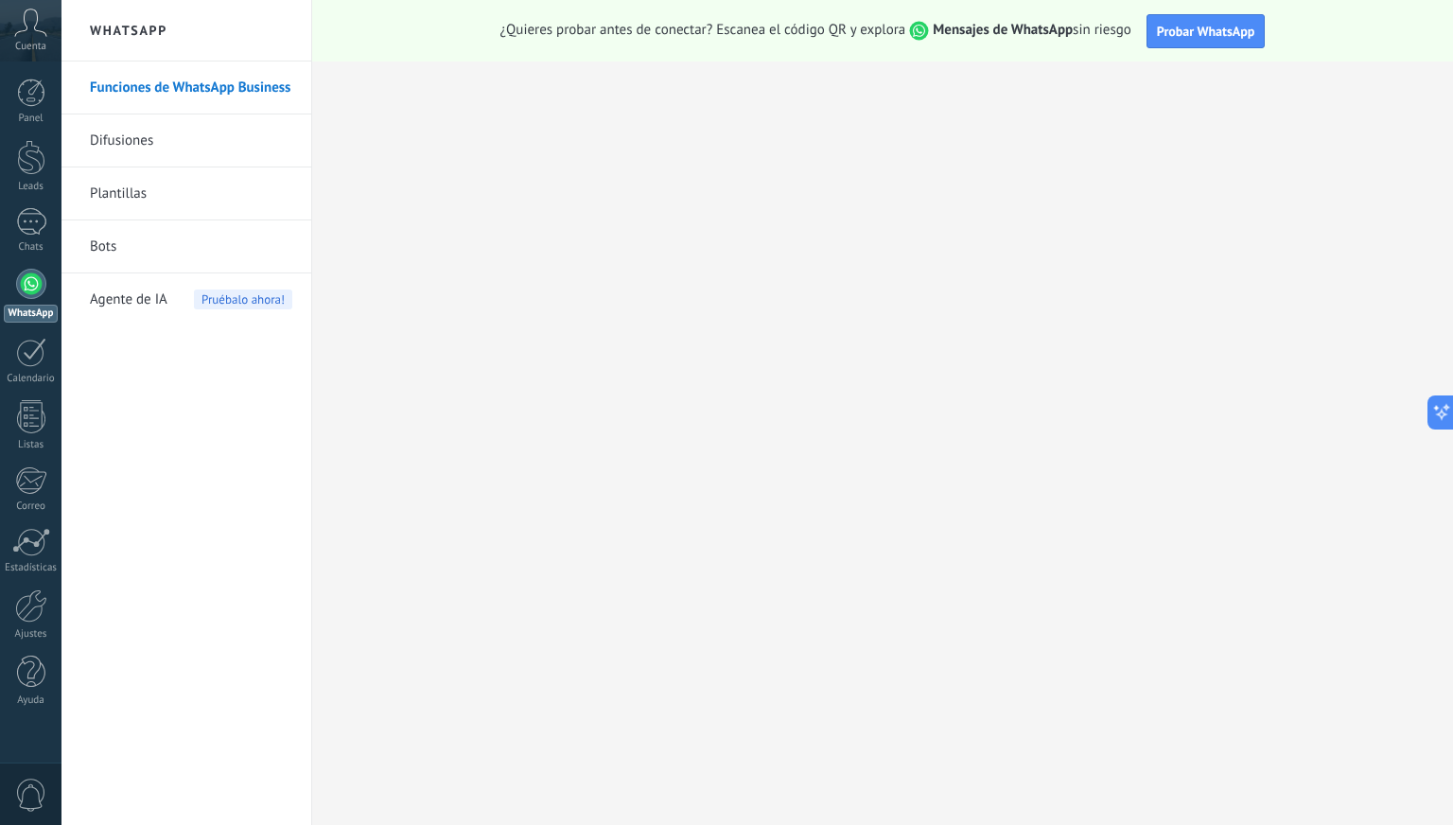
click at [140, 198] on link "Plantillas" at bounding box center [191, 193] width 202 height 53
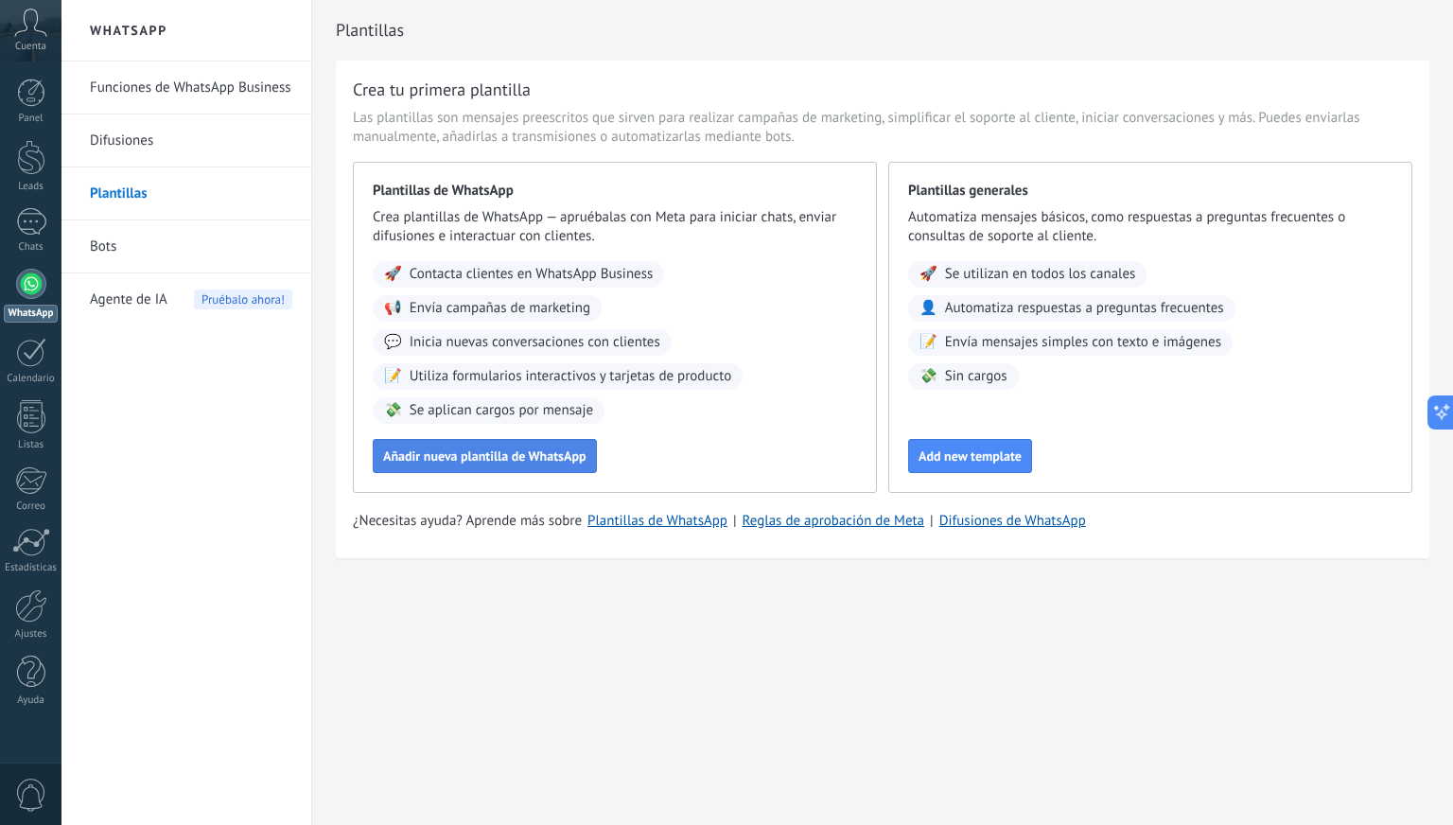
click at [552, 459] on span "Añadir nueva plantilla de WhatsApp" at bounding box center [484, 455] width 203 height 13
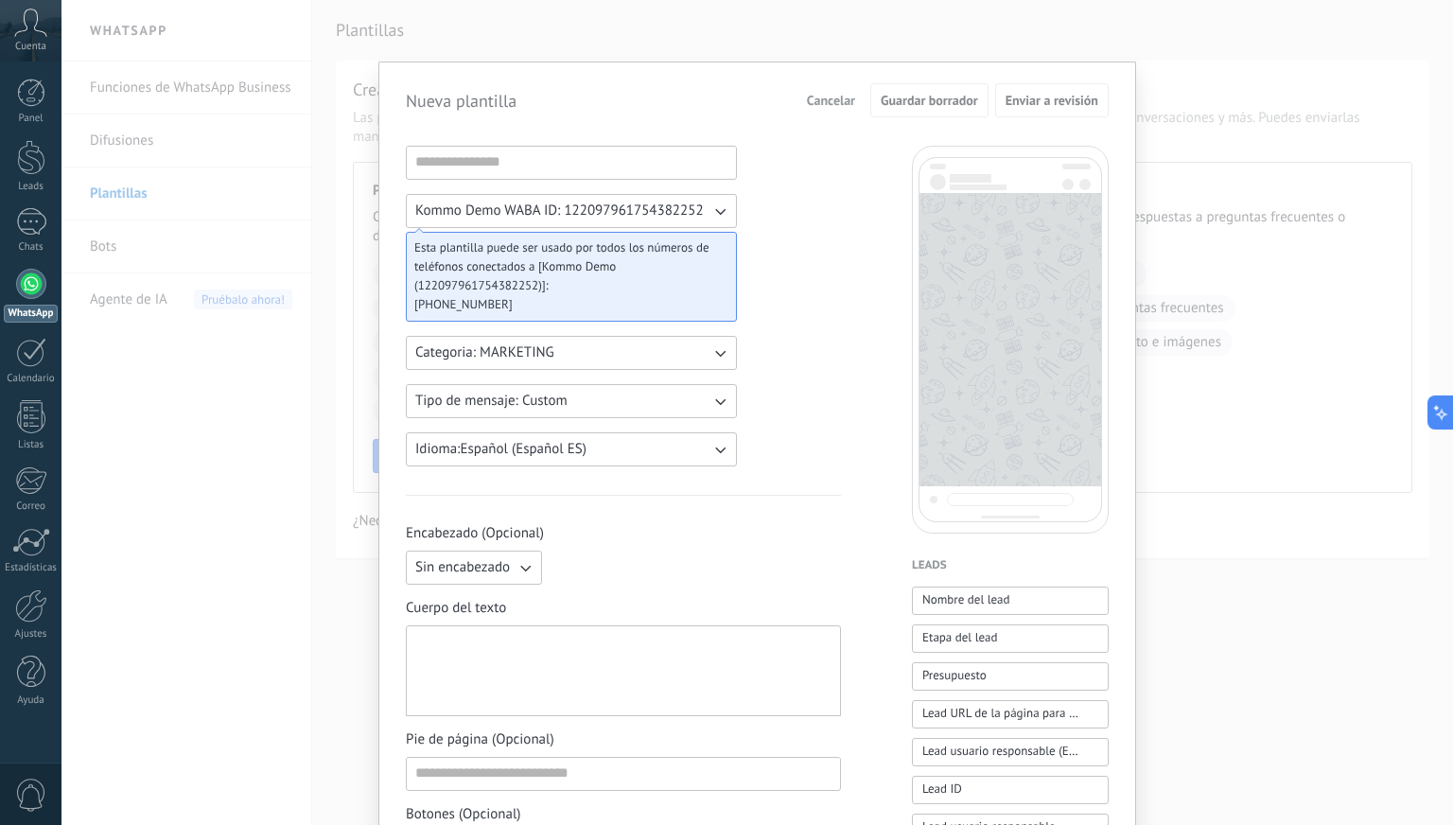
click at [419, 25] on div "Nueva plantilla Cancelar Guardar borrador Enviar a revisión Kommo Demo WABA ID:…" at bounding box center [756, 412] width 1391 height 825
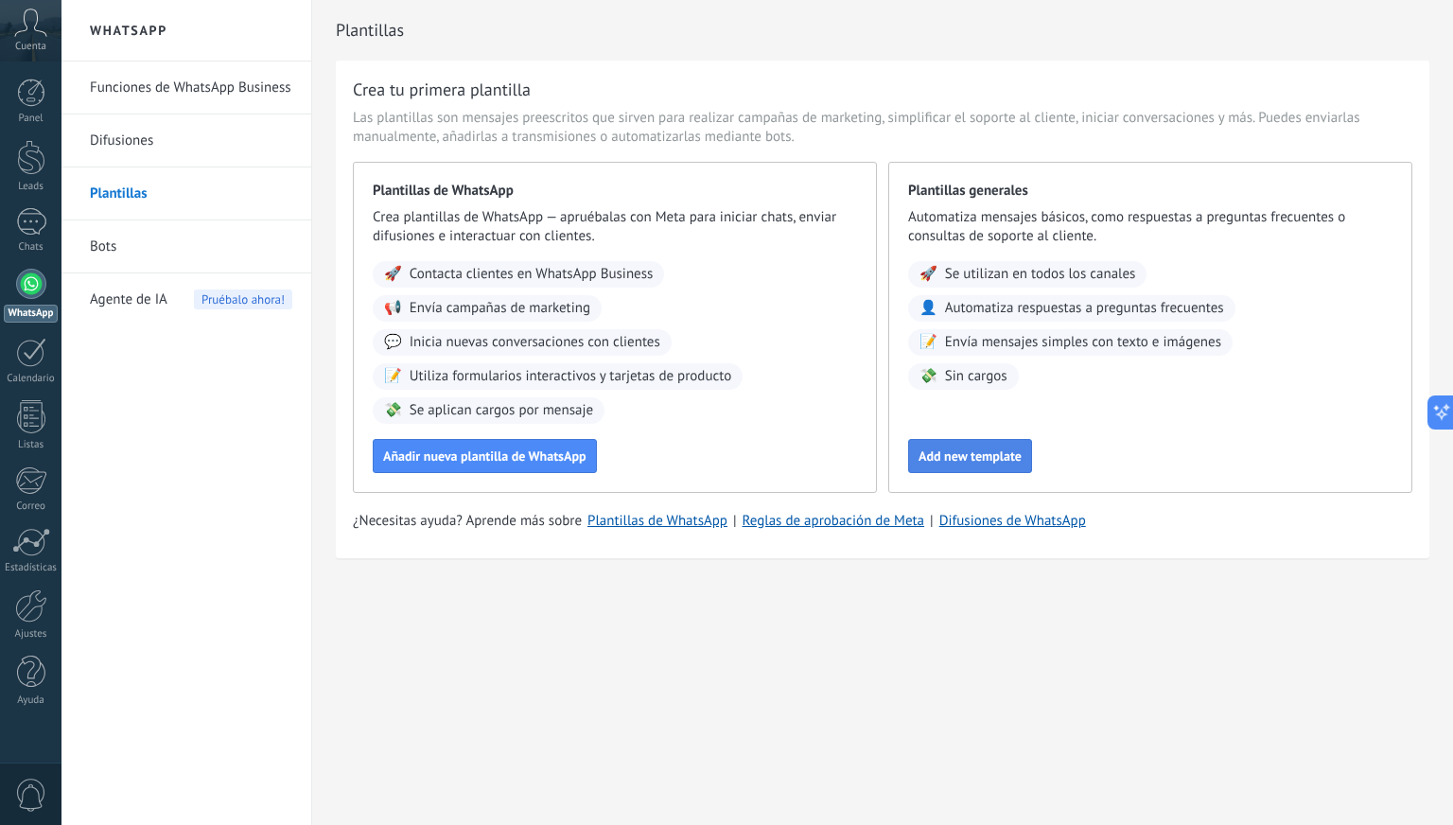
click at [1000, 461] on span "Add new template" at bounding box center [969, 455] width 103 height 13
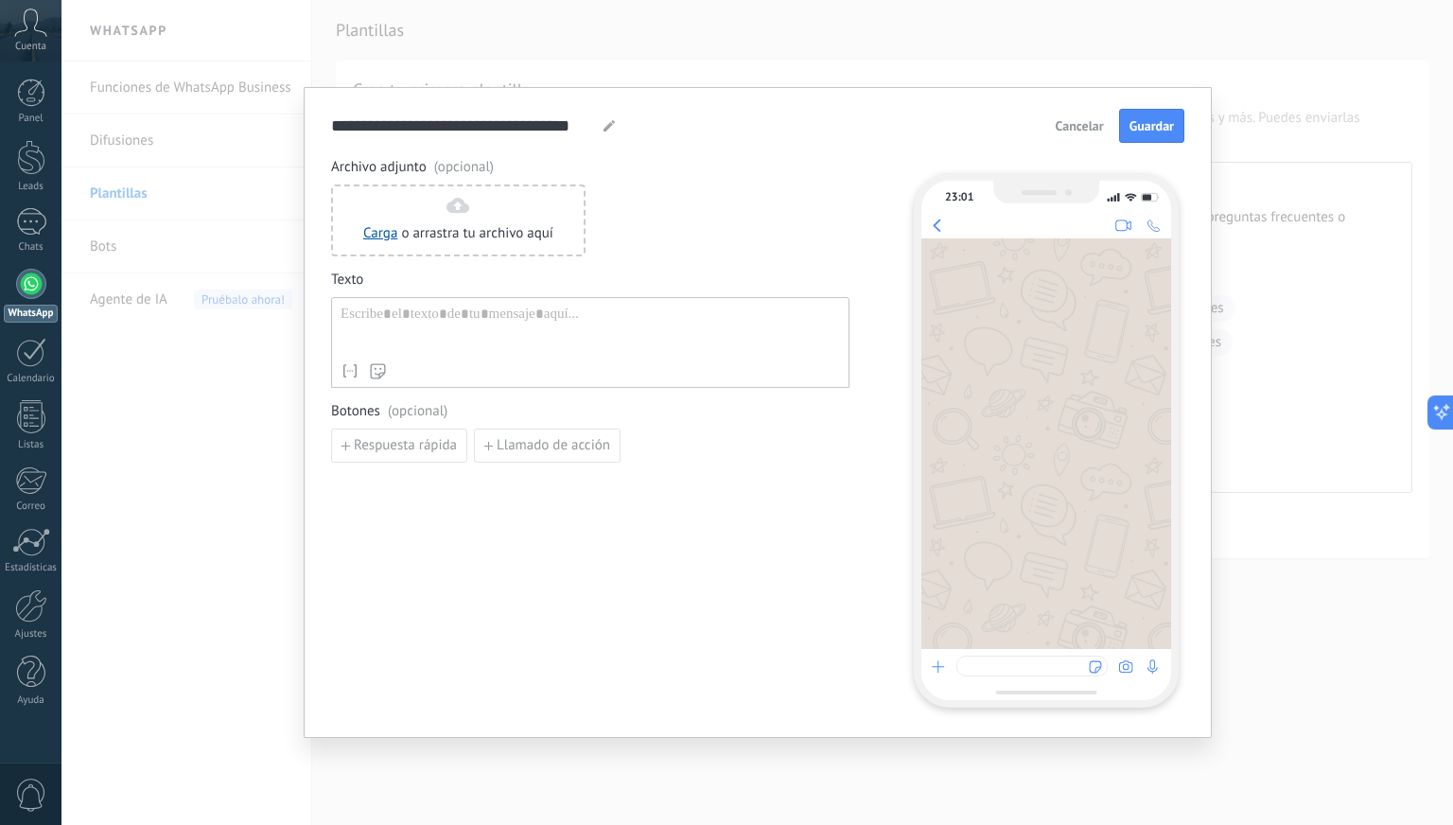
click at [1067, 122] on span "Cancelar" at bounding box center [1079, 125] width 48 height 13
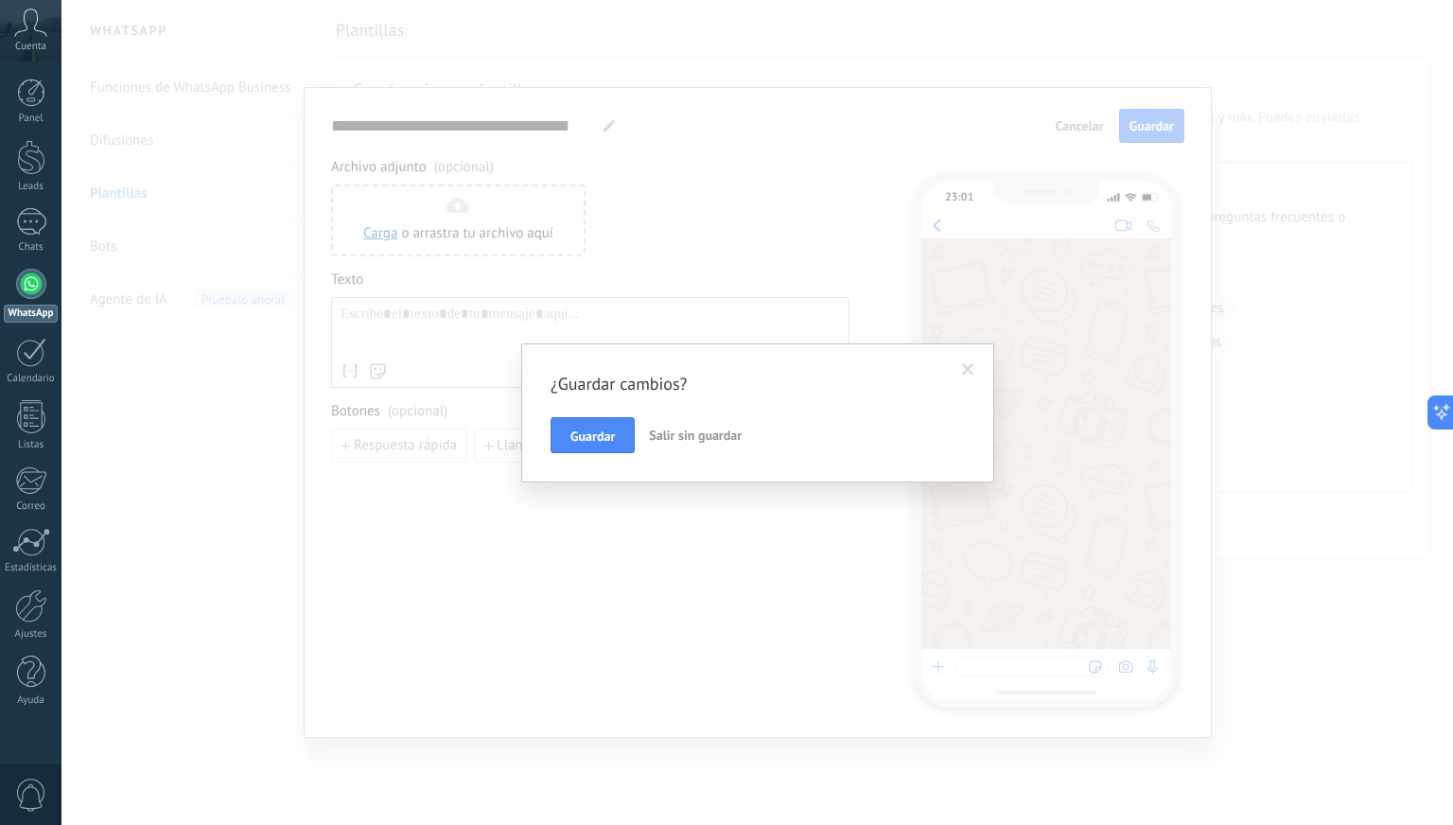
click at [667, 445] on button "Salir sin guardar" at bounding box center [695, 435] width 108 height 36
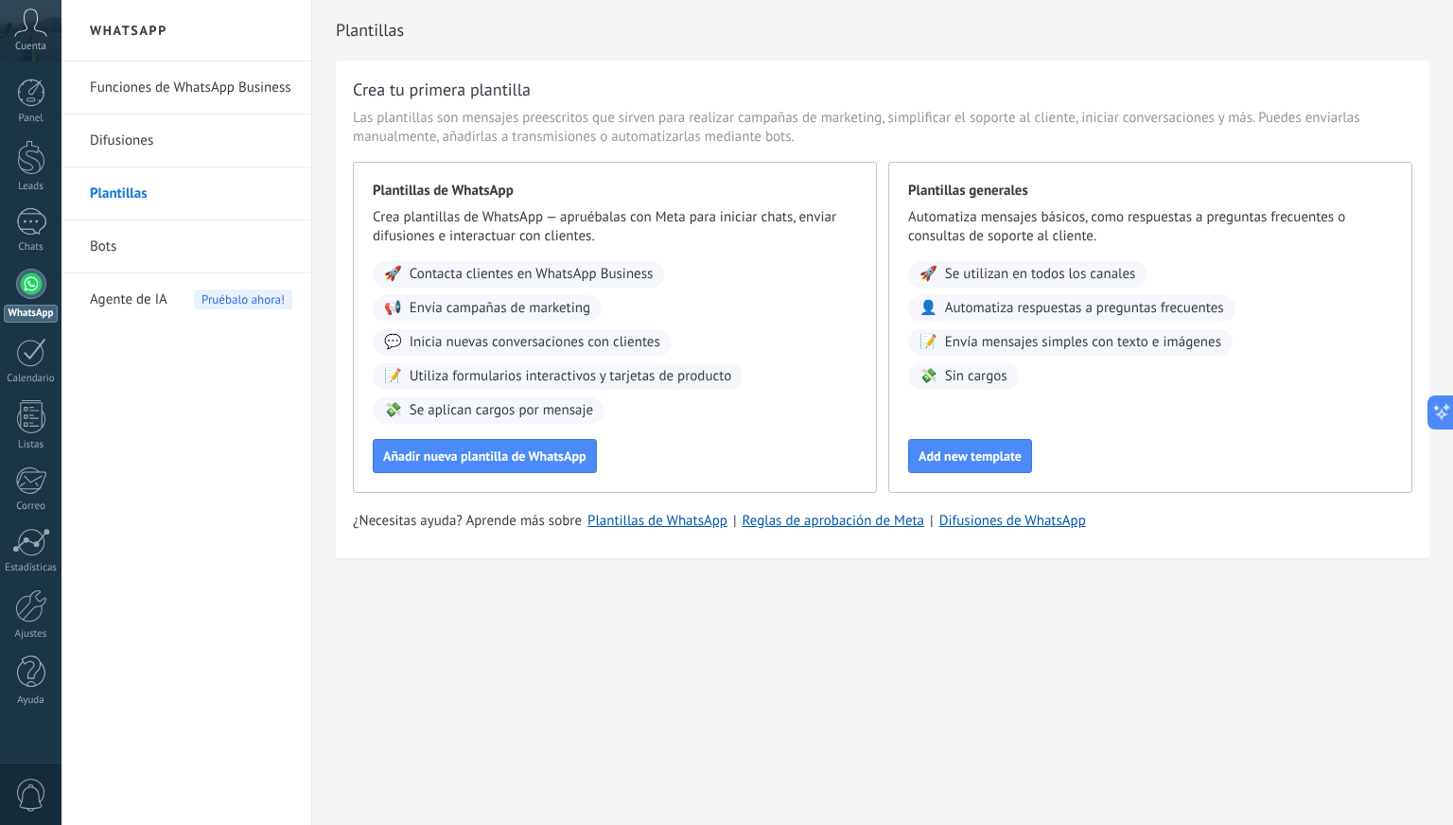
click at [116, 247] on link "Bots" at bounding box center [191, 246] width 202 height 53
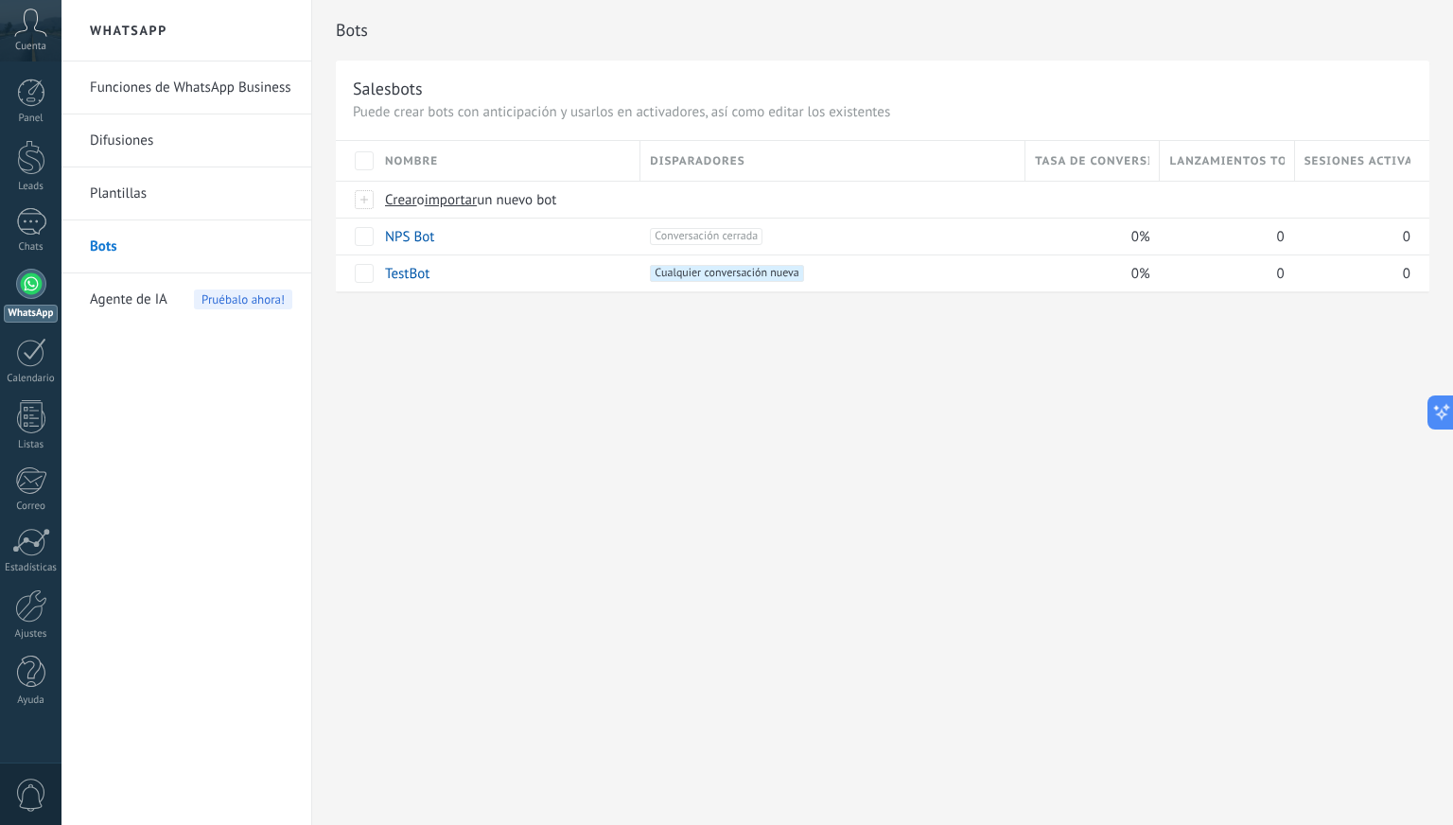
click at [126, 185] on link "Plantillas" at bounding box center [191, 193] width 202 height 53
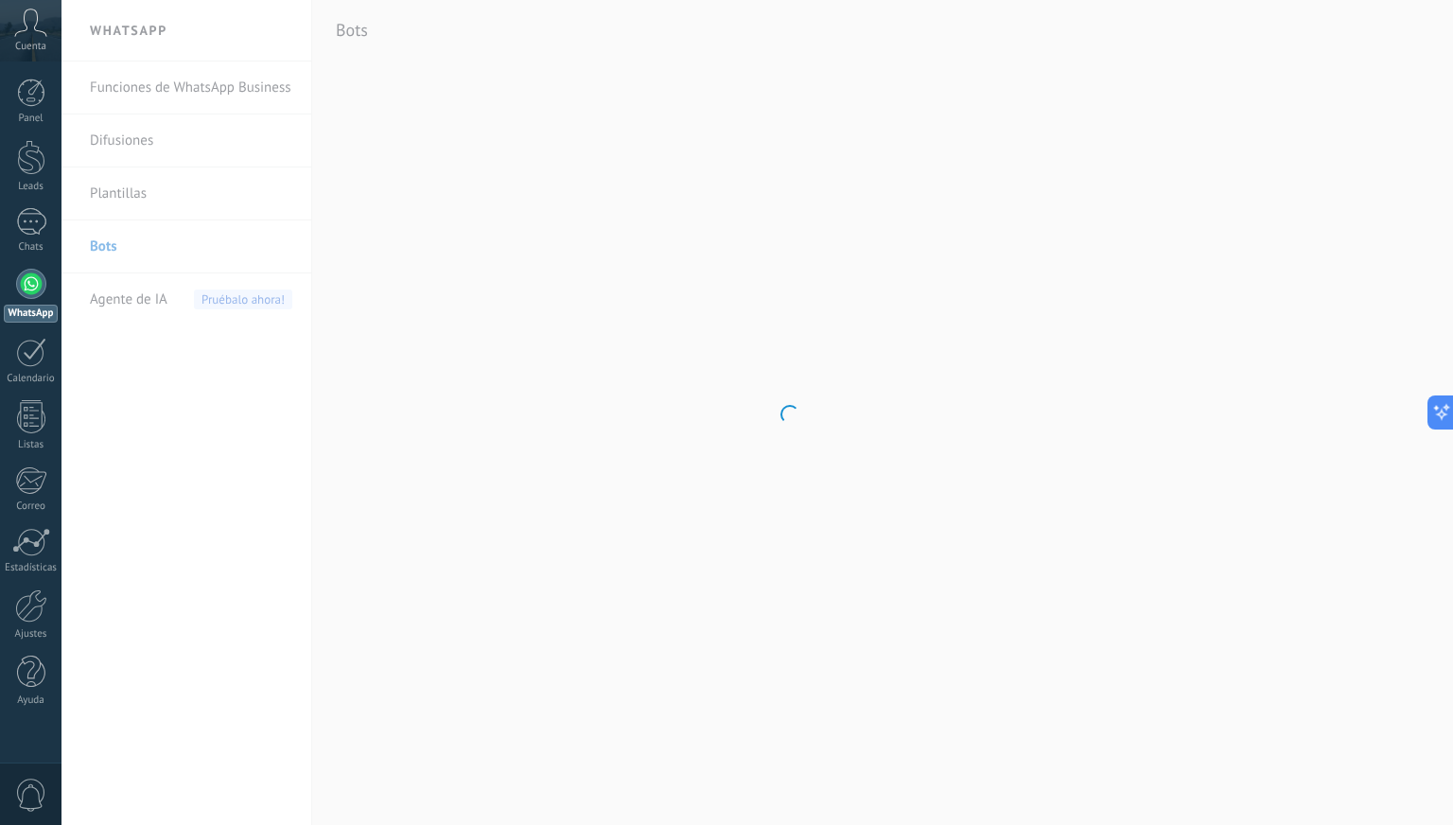
click at [132, 141] on body ".abccls-1,.abccls-2{fill-rule:evenodd}.abccls-2{fill:#fff} .abfcls-1{fill:none}…" at bounding box center [726, 412] width 1453 height 825
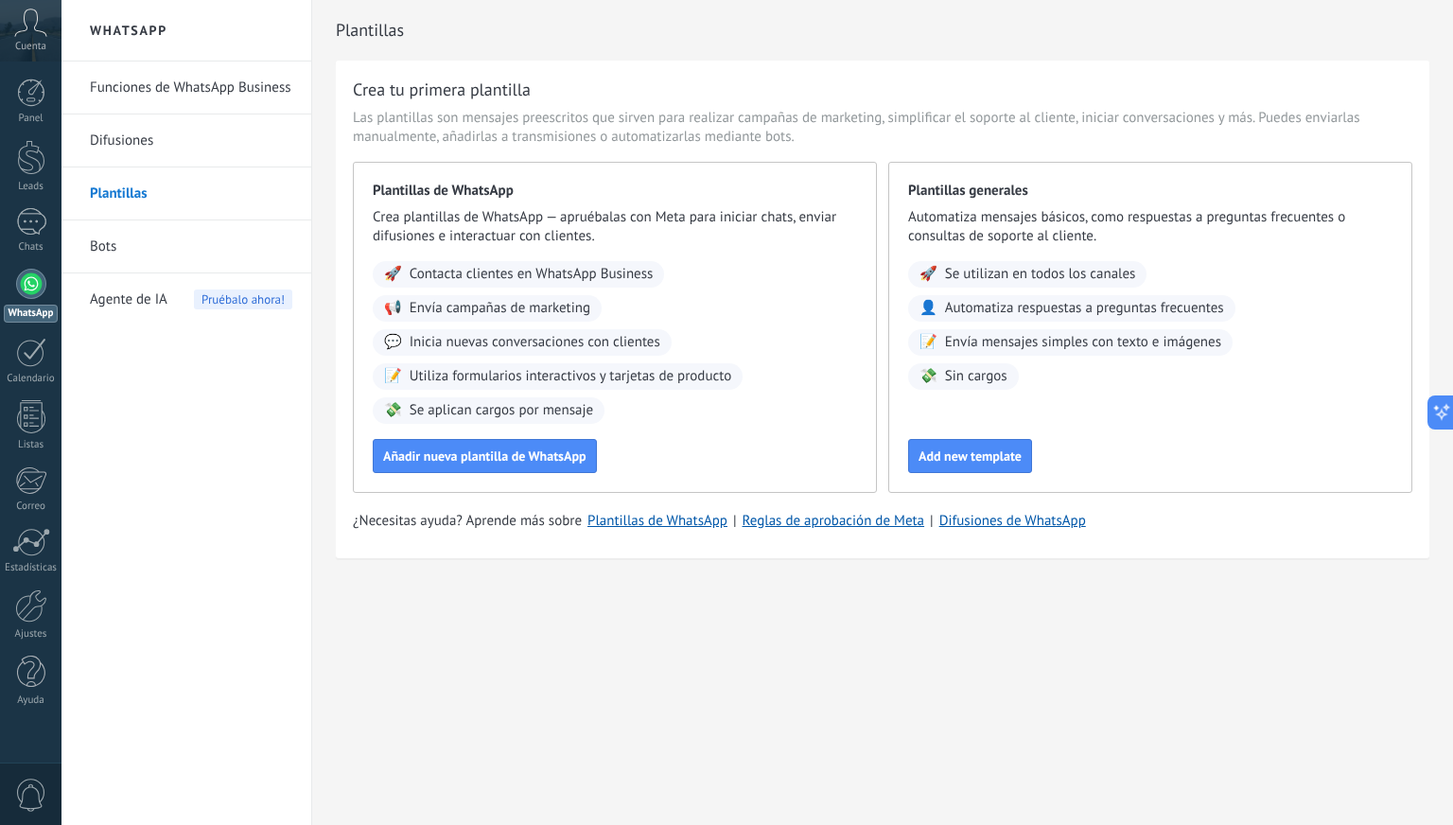
click at [169, 78] on link "Funciones de WhatsApp Business" at bounding box center [191, 87] width 202 height 53
